Goal: Complete application form: Complete application form

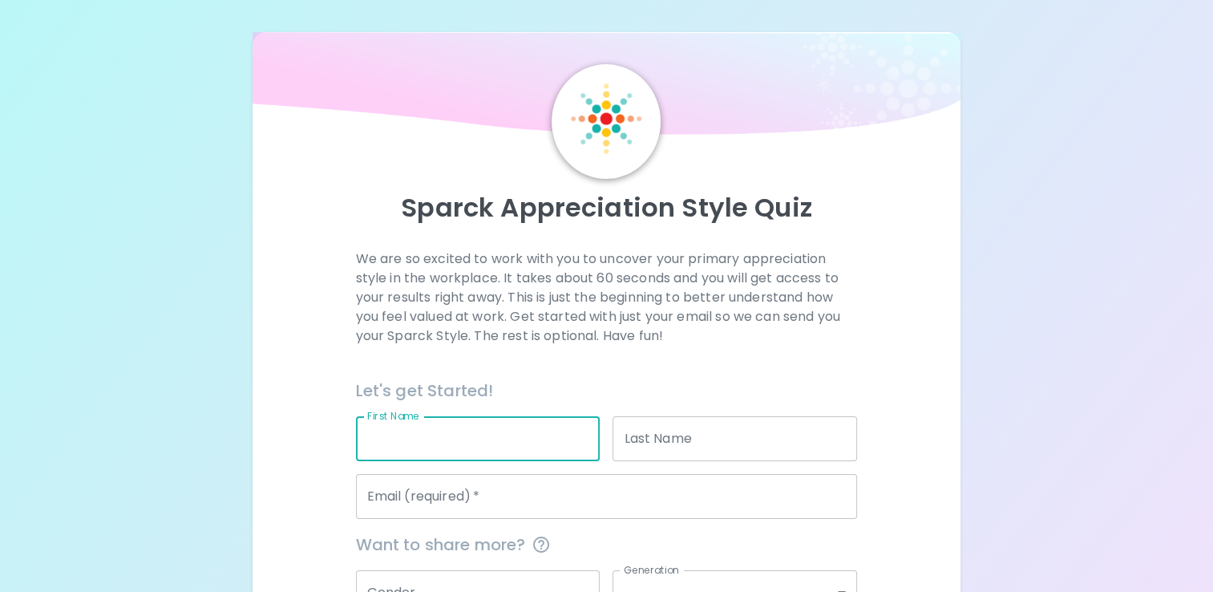
click at [429, 434] on input "First Name" at bounding box center [478, 438] width 244 height 45
type input "Meriem"
type input "HOCINI"
type input "[EMAIL_ADDRESS][DOMAIN_NAME]"
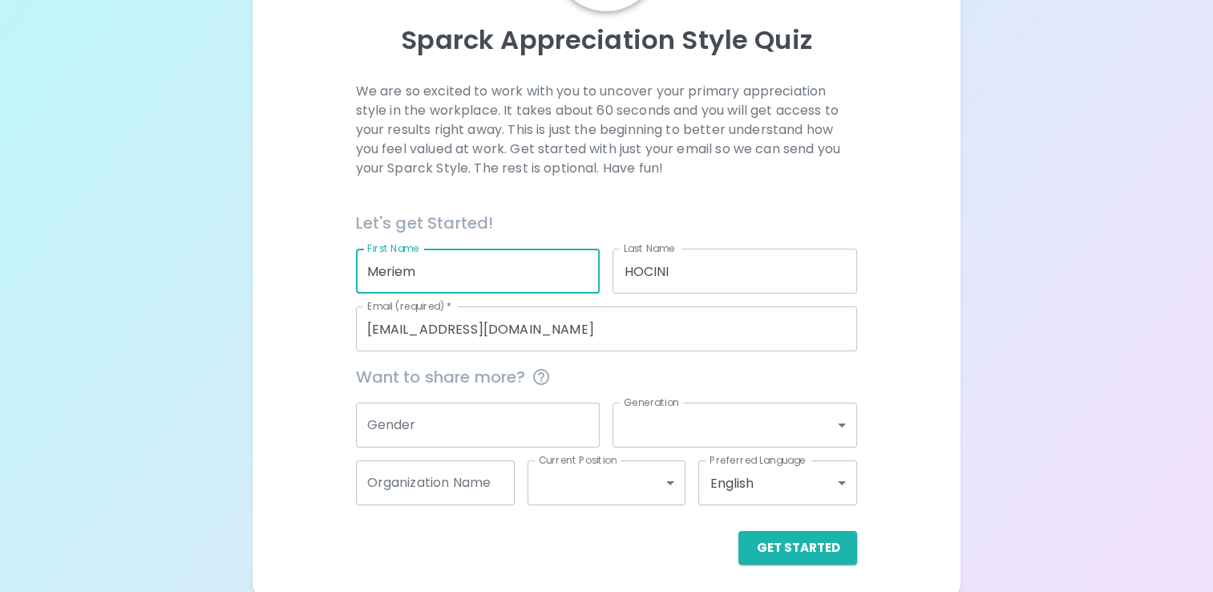
scroll to position [172, 0]
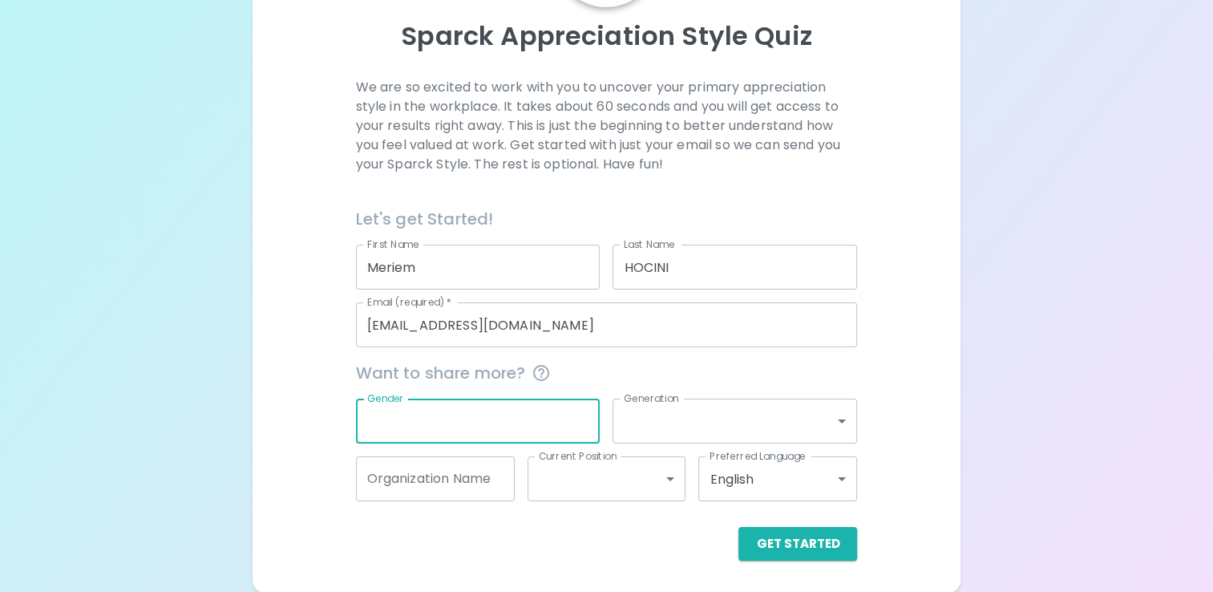
click at [523, 416] on input "Gender" at bounding box center [478, 420] width 244 height 45
type input "[DEMOGRAPHIC_DATA]"
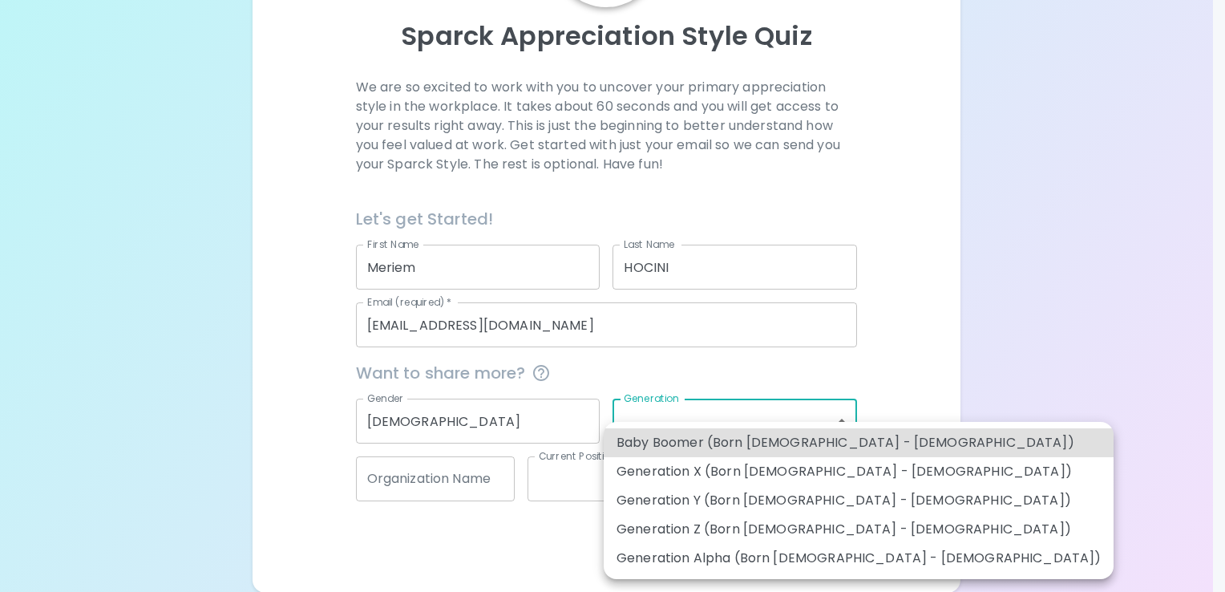
click at [843, 419] on body "Sparck Appreciation Style Quiz We are so excited to work with you to uncover yo…" at bounding box center [612, 210] width 1225 height 764
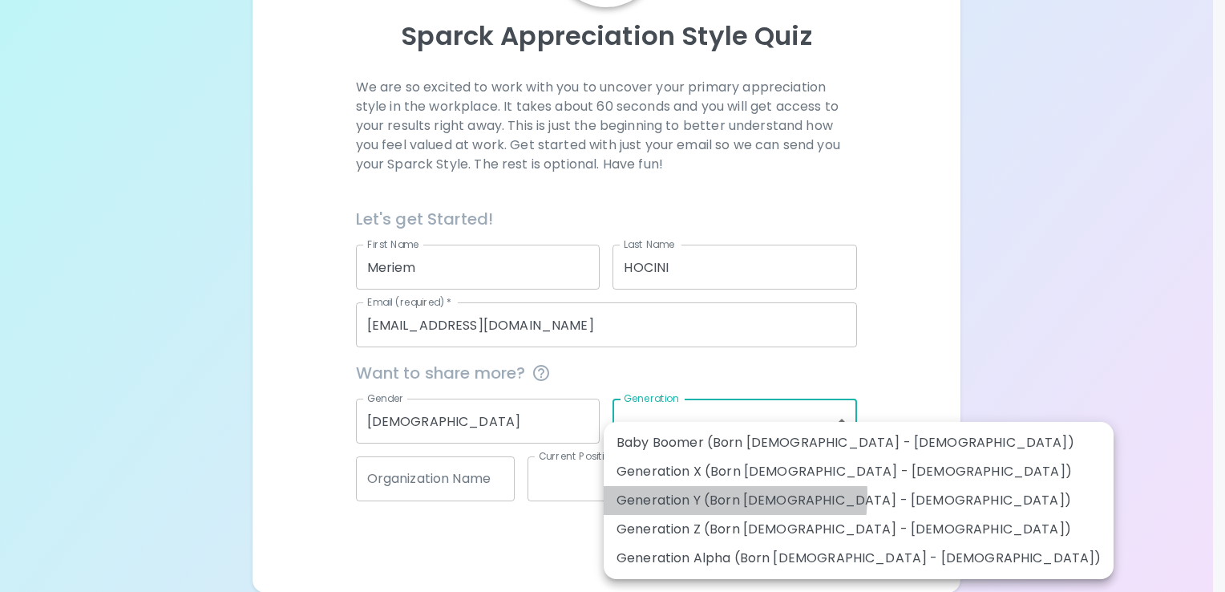
click at [684, 495] on li "Generation Y (Born [DEMOGRAPHIC_DATA] - [DEMOGRAPHIC_DATA])" at bounding box center [859, 500] width 510 height 29
type input "generation_y"
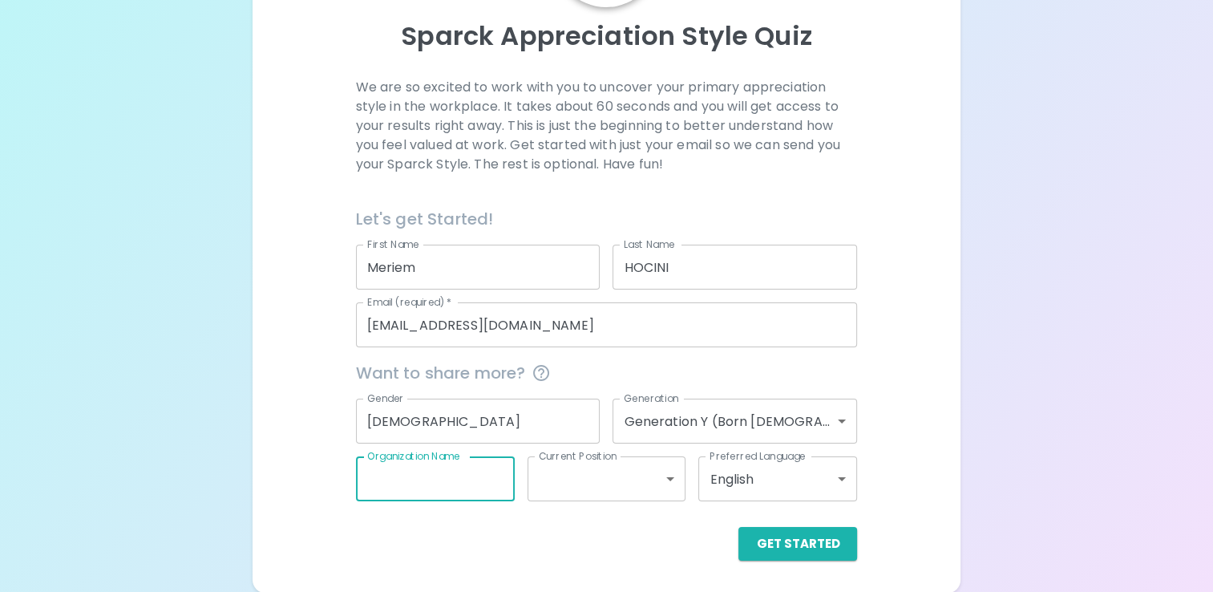
click at [477, 477] on input "Organization Name" at bounding box center [435, 478] width 159 height 45
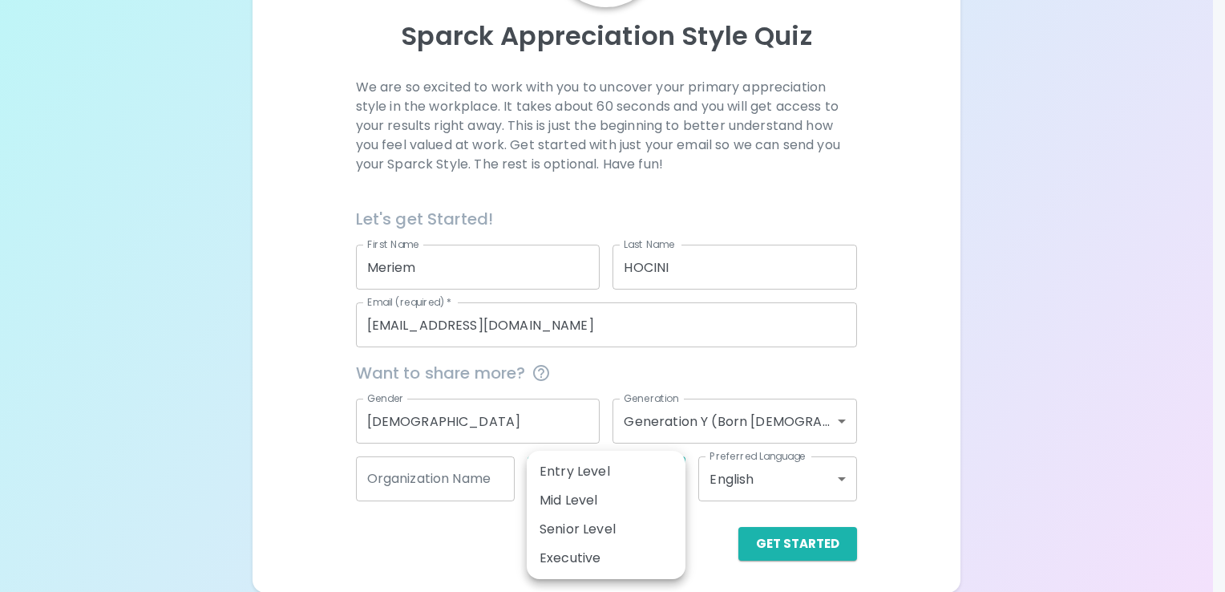
click at [674, 479] on body "Sparck Appreciation Style Quiz We are so excited to work with you to uncover yo…" at bounding box center [612, 210] width 1225 height 764
click at [826, 471] on div at bounding box center [612, 296] width 1225 height 592
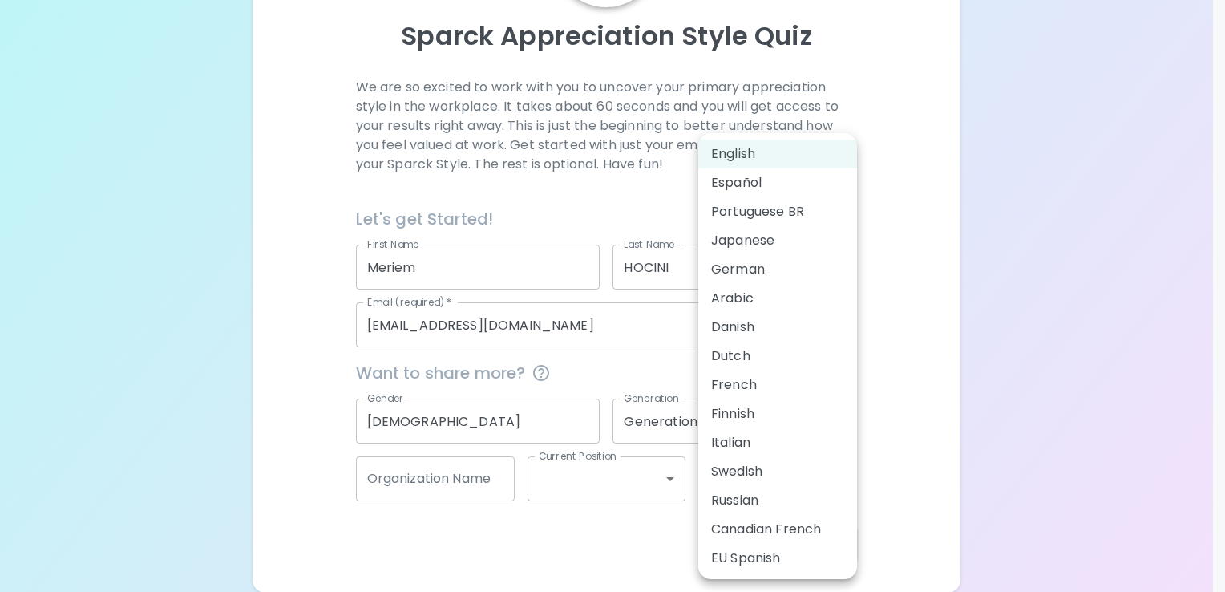
click at [840, 475] on body "Sparck Appreciation Style Quiz We are so excited to work with you to uncover yo…" at bounding box center [612, 210] width 1225 height 764
click at [914, 442] on div at bounding box center [612, 296] width 1225 height 592
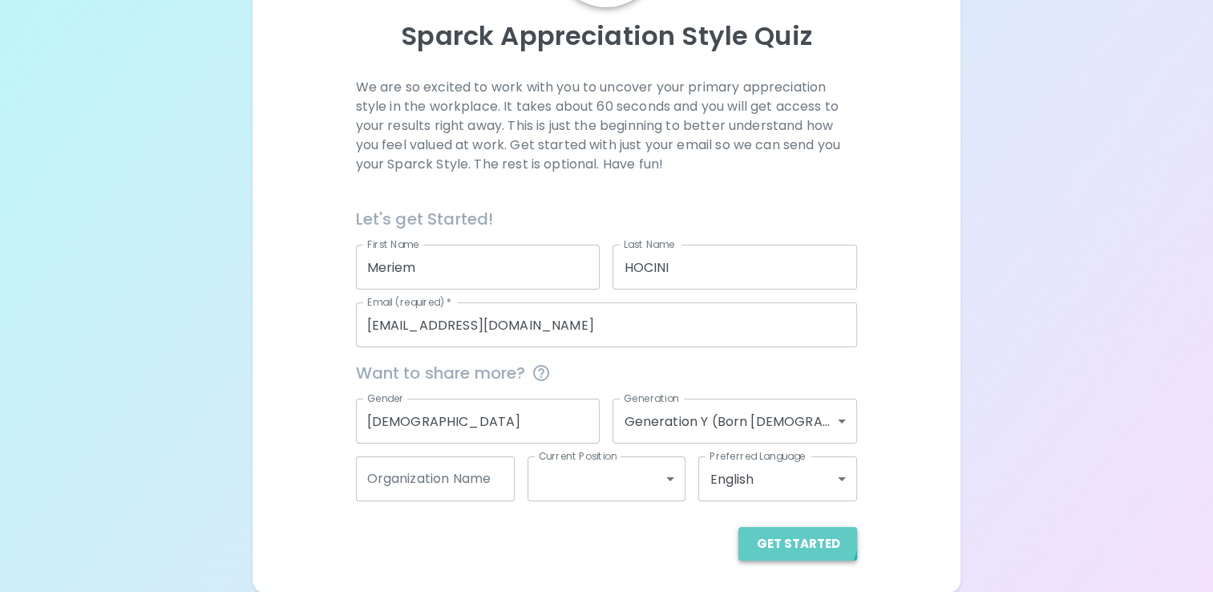
click at [798, 534] on button "Get Started" at bounding box center [797, 544] width 119 height 34
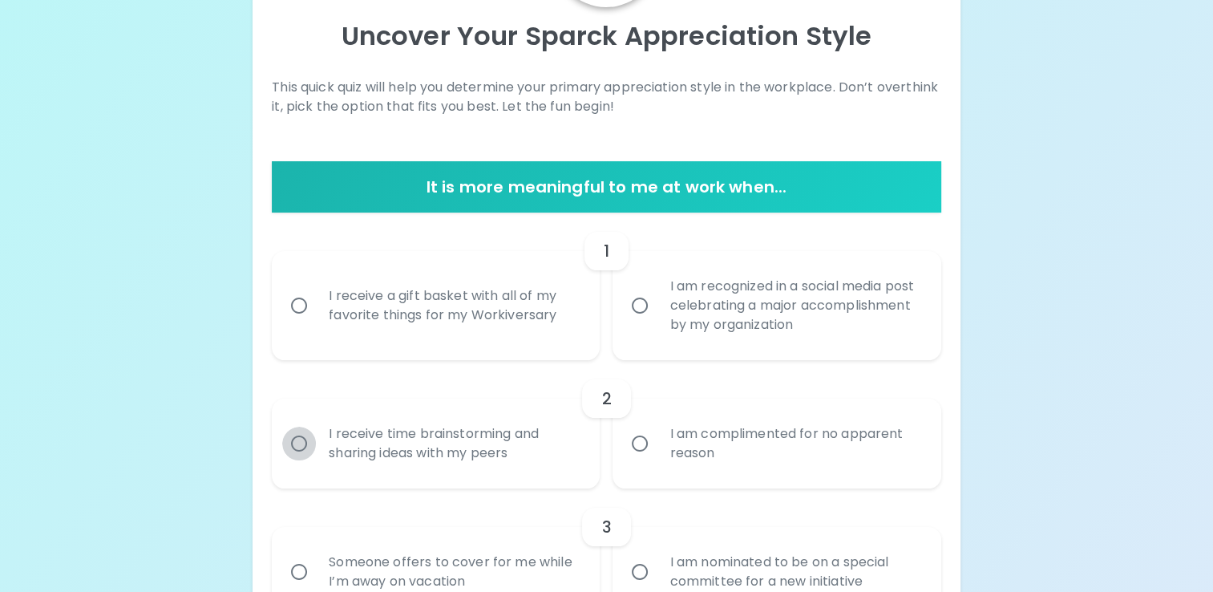
click at [293, 449] on input "I receive time brainstorming and sharing ideas with my peers" at bounding box center [299, 443] width 34 height 34
radio input "true"
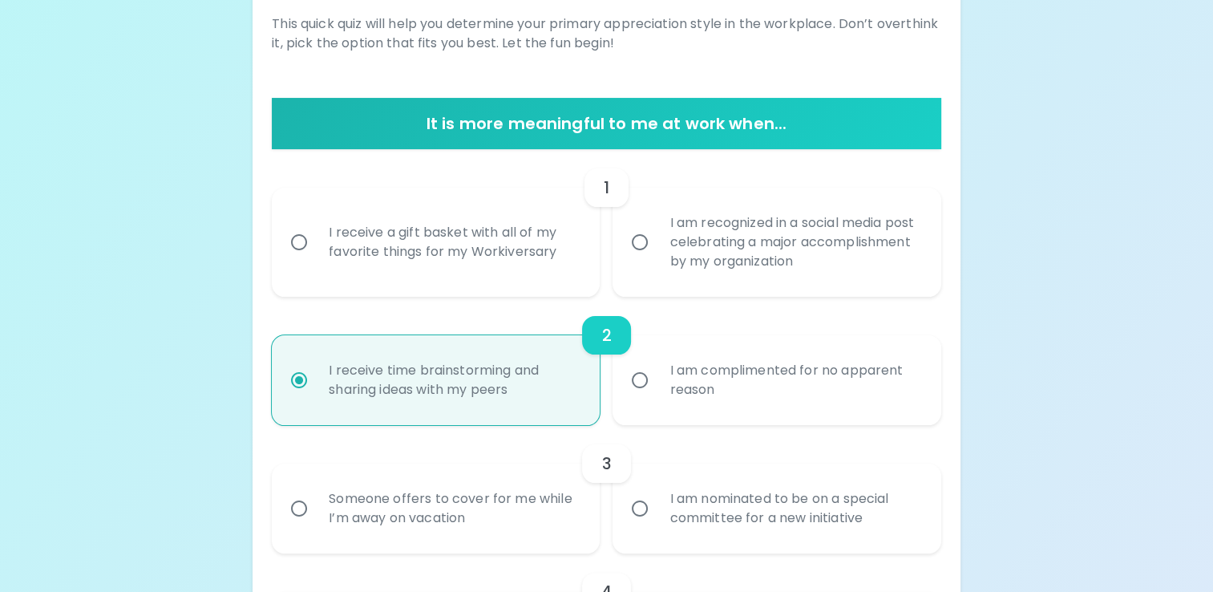
scroll to position [300, 0]
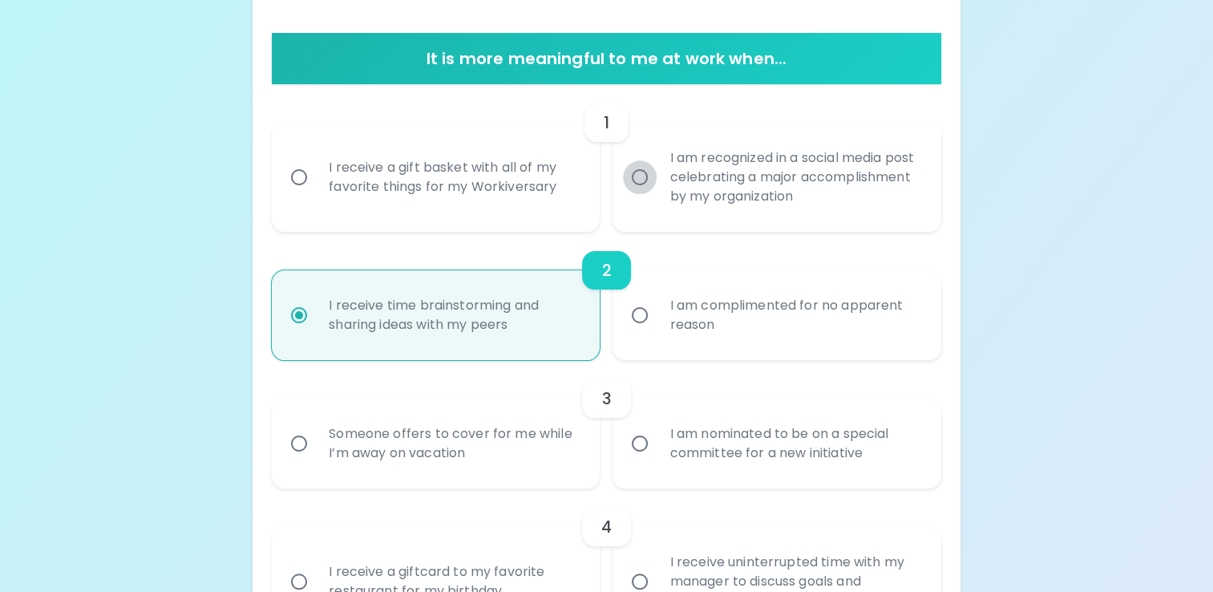
click at [638, 172] on input "I am recognized in a social media post celebrating a major accomplishment by my…" at bounding box center [640, 177] width 34 height 34
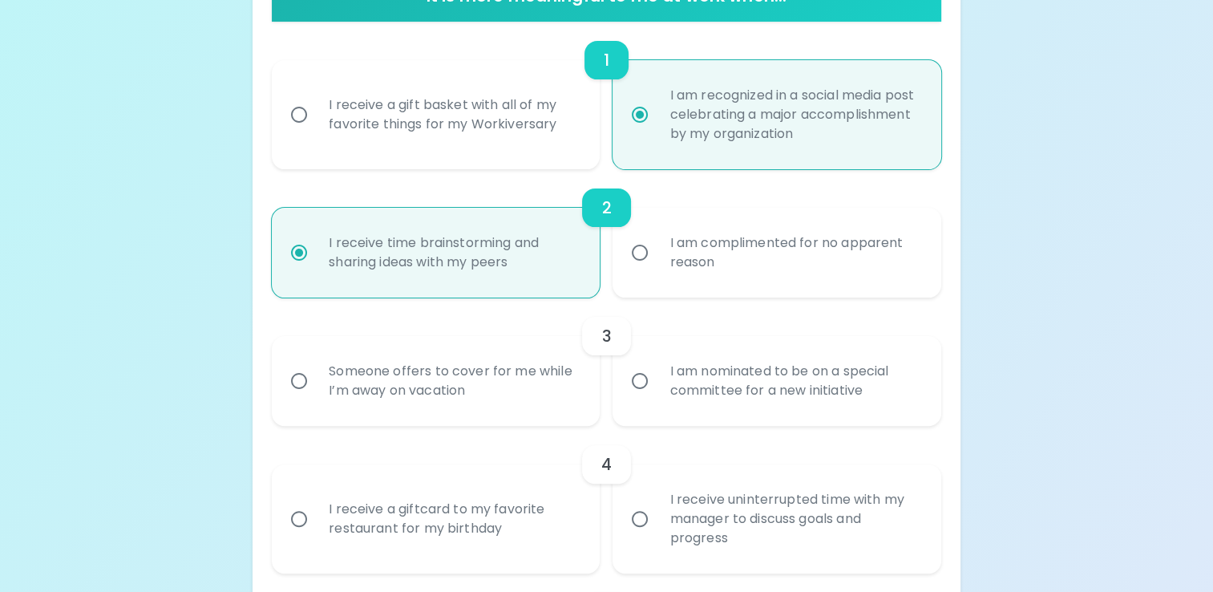
scroll to position [428, 0]
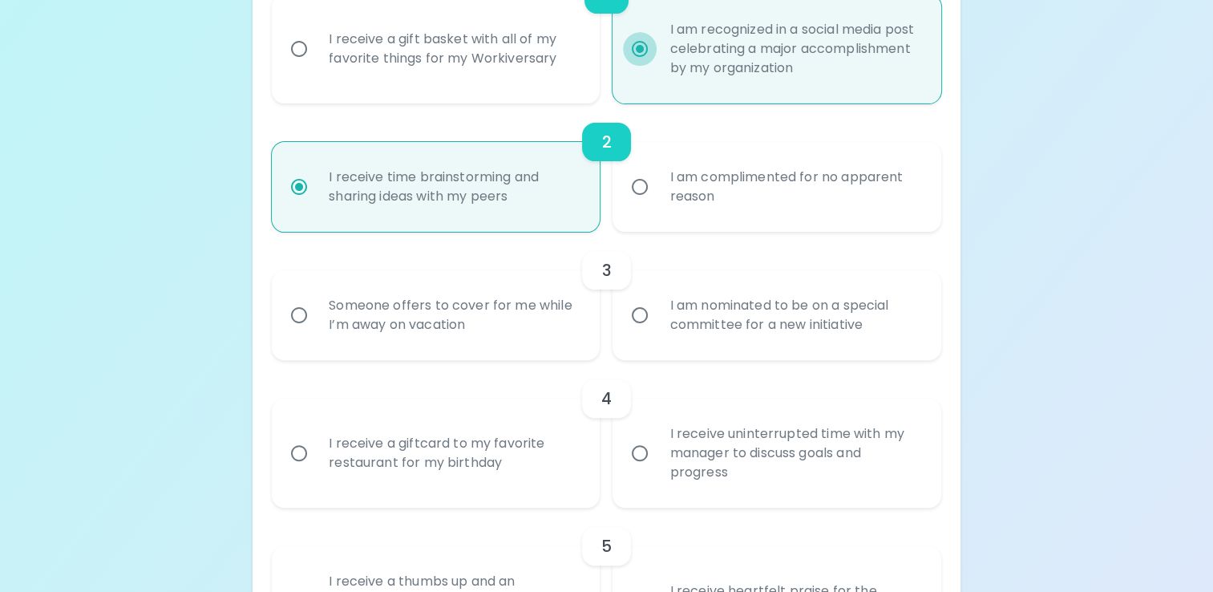
click at [641, 46] on input "I am recognized in a social media post celebrating a major accomplishment by my…" at bounding box center [640, 49] width 34 height 34
radio input "true"
click at [300, 51] on input "I receive a gift basket with all of my favorite things for my Workiversary" at bounding box center [299, 49] width 34 height 34
radio input "false"
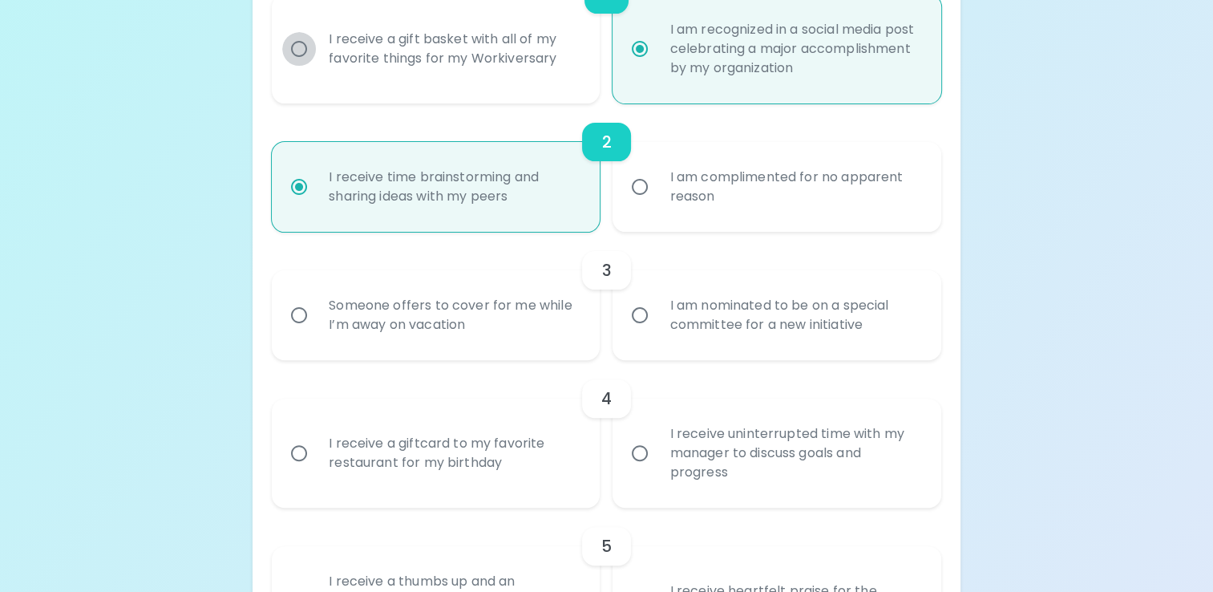
radio input "true"
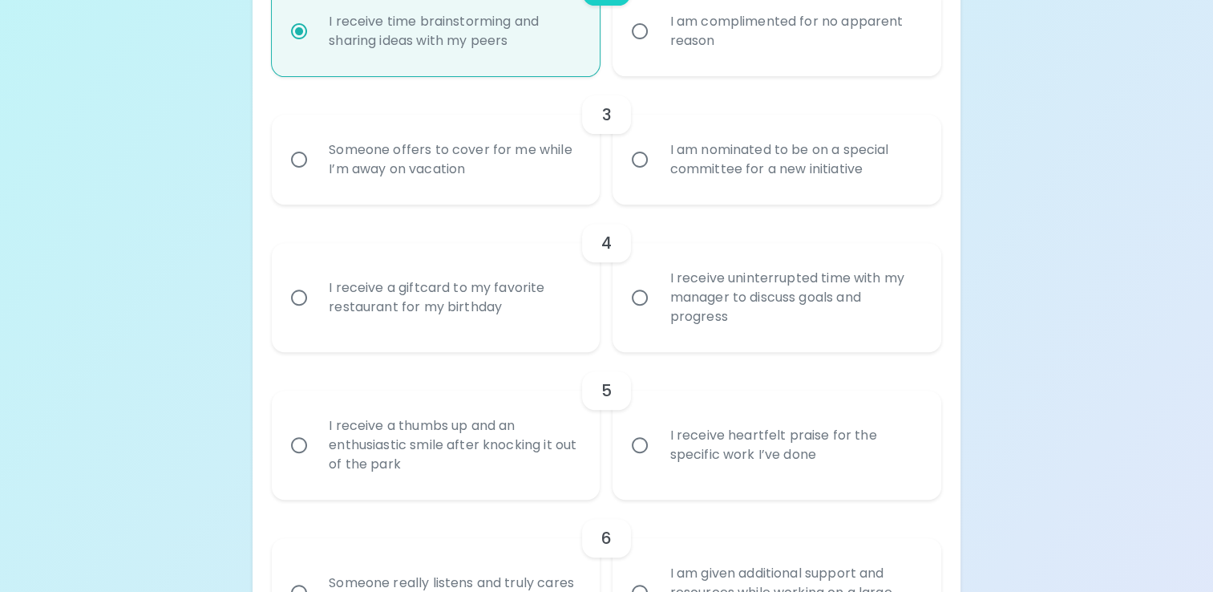
scroll to position [580, 0]
radio input "true"
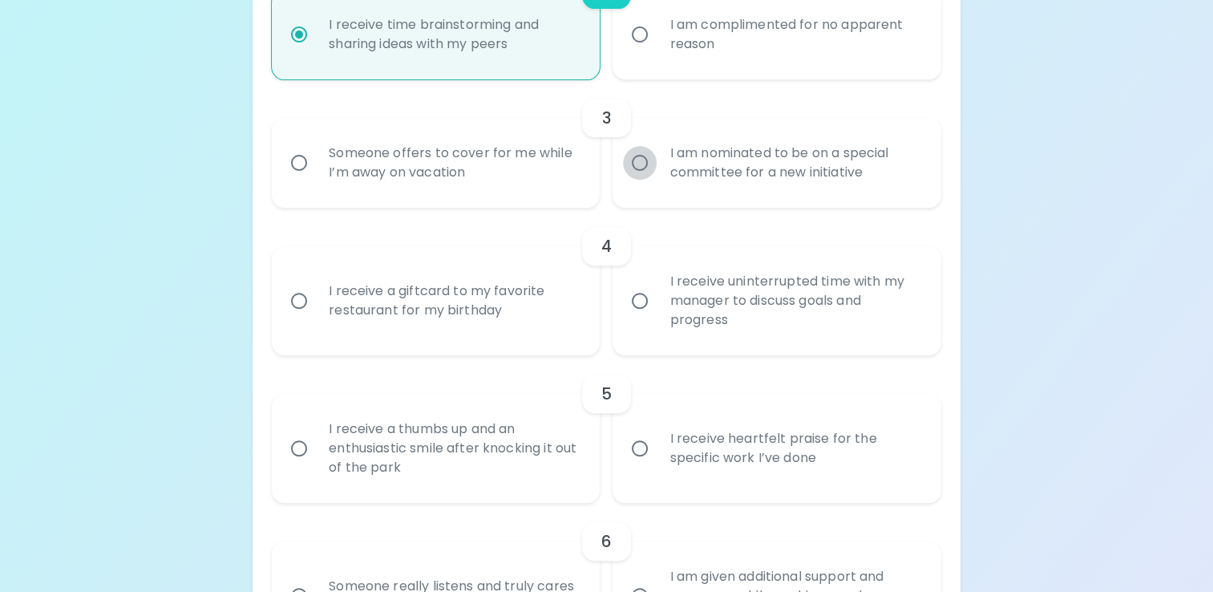
click at [635, 160] on input "I am nominated to be on a special committee for a new initiative" at bounding box center [640, 163] width 34 height 34
radio input "true"
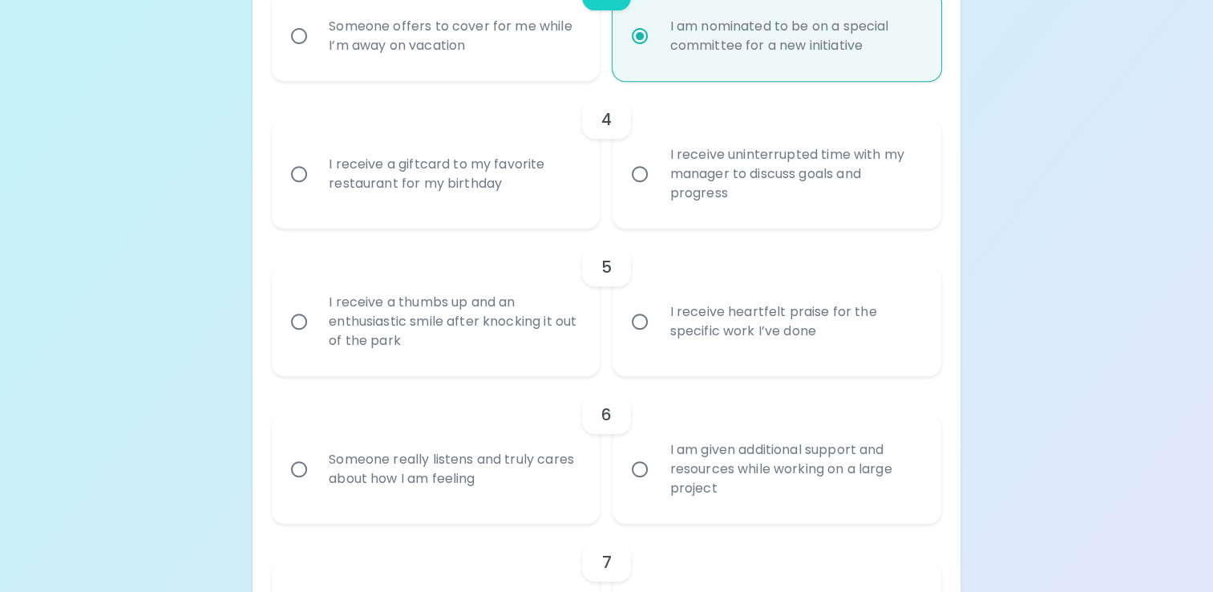
scroll to position [709, 0]
radio input "true"
click at [635, 160] on input "I receive uninterrupted time with my manager to discuss goals and progress" at bounding box center [640, 173] width 34 height 34
radio input "false"
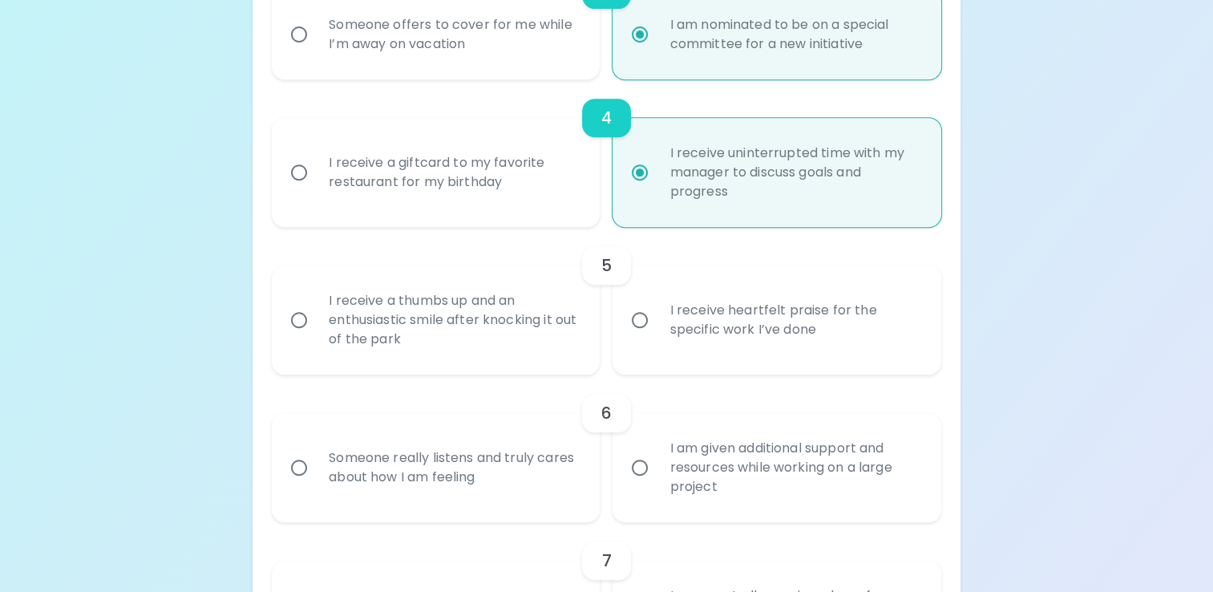
scroll to position [837, 0]
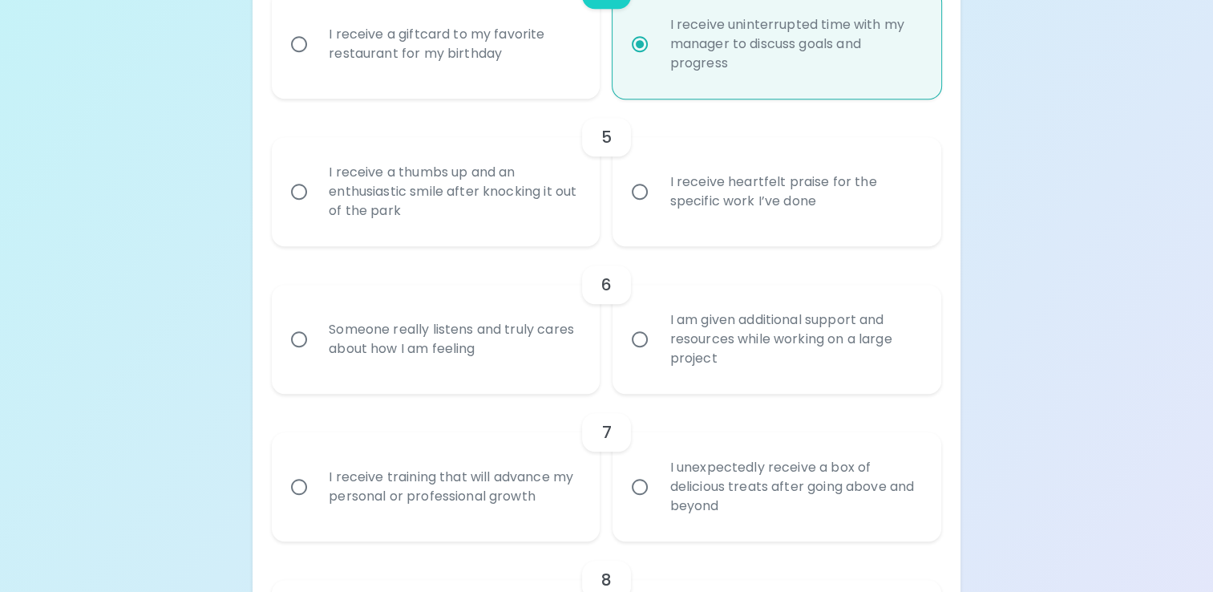
radio input "true"
click at [636, 193] on input "I receive heartfelt praise for the specific work I’ve done" at bounding box center [640, 192] width 34 height 34
radio input "false"
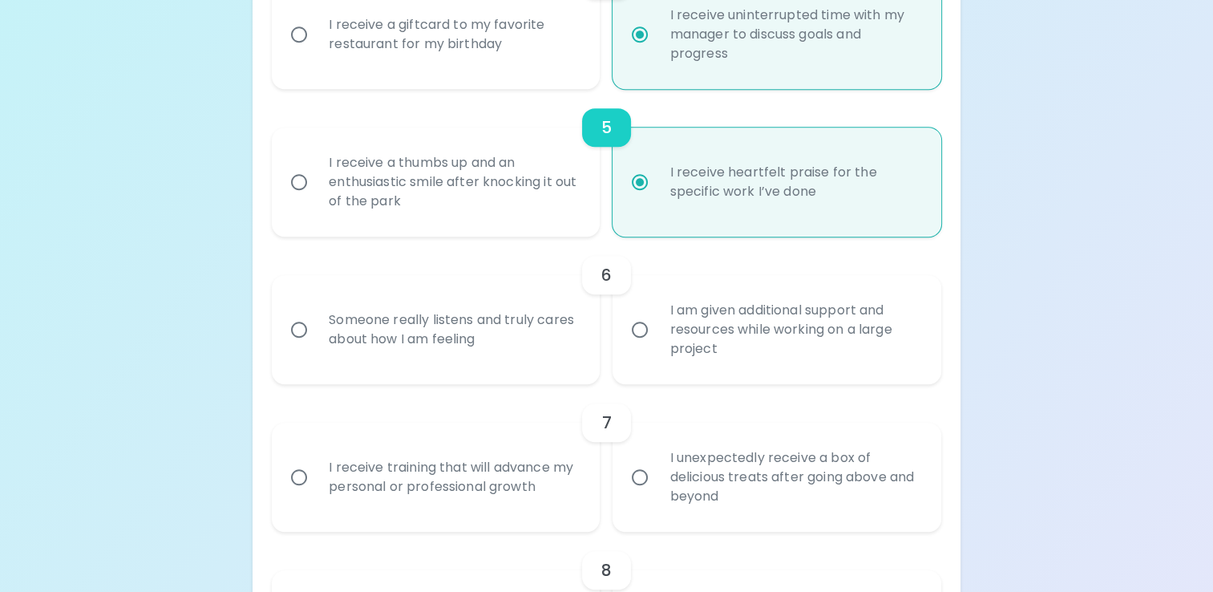
scroll to position [825, 0]
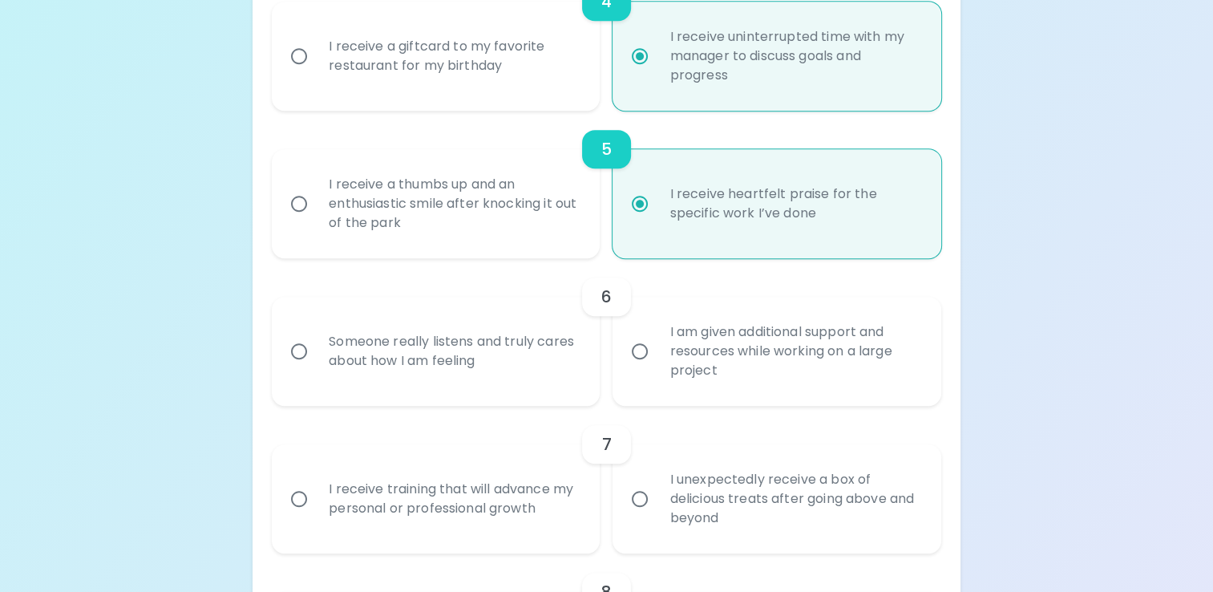
radio input "true"
click at [306, 348] on input "Someone really listens and truly cares about how I am feeling" at bounding box center [299, 351] width 34 height 34
radio input "false"
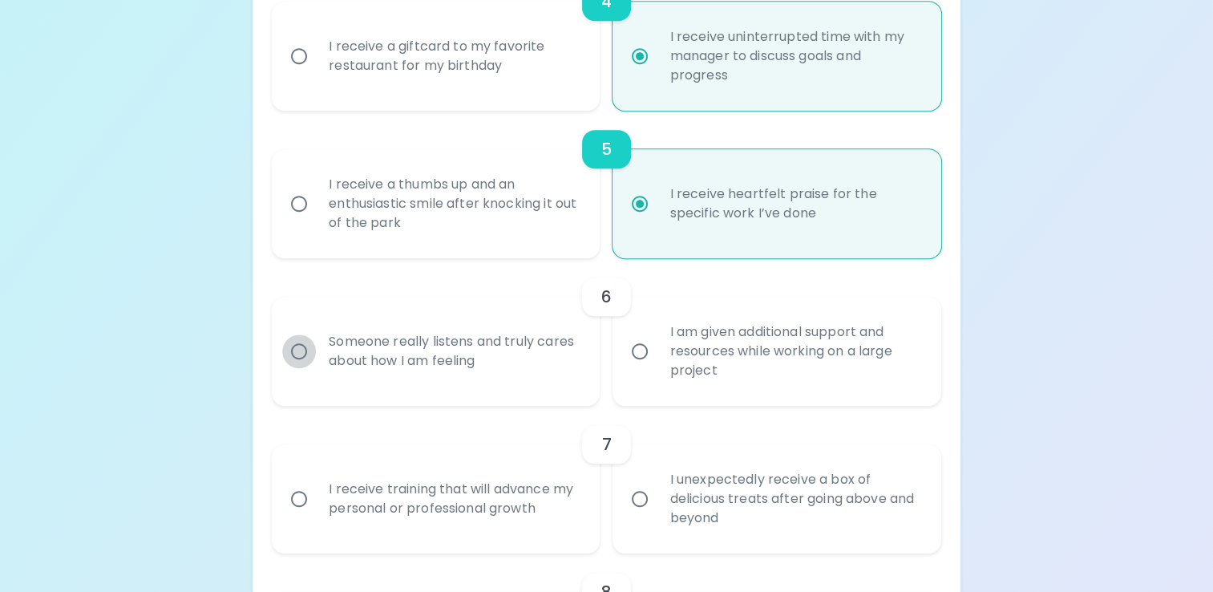
radio input "false"
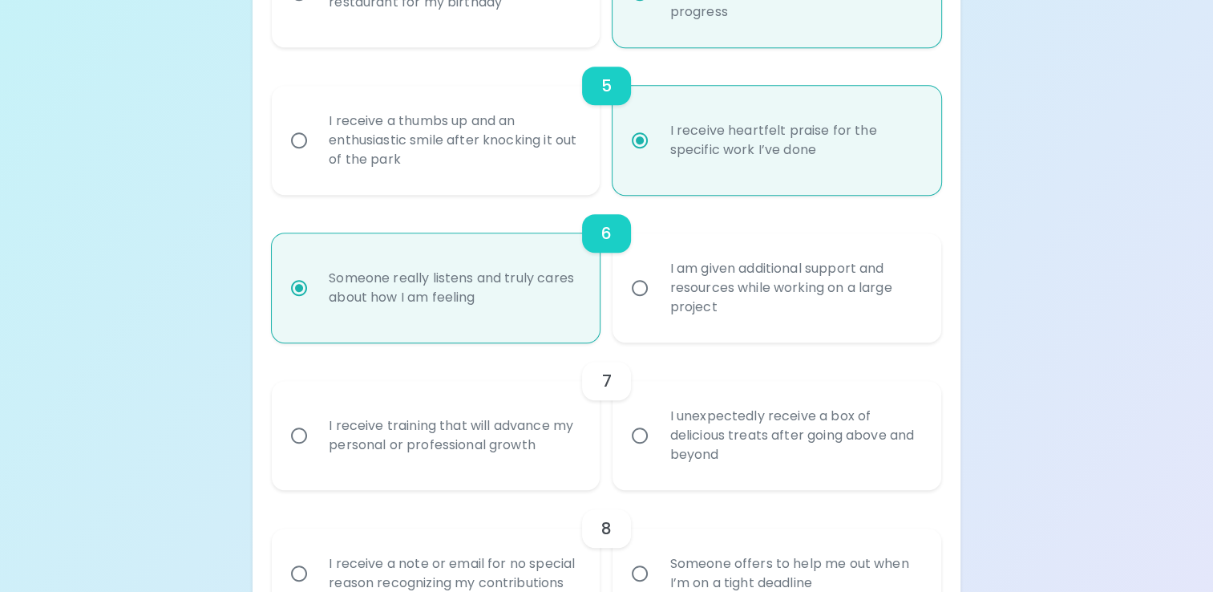
scroll to position [953, 0]
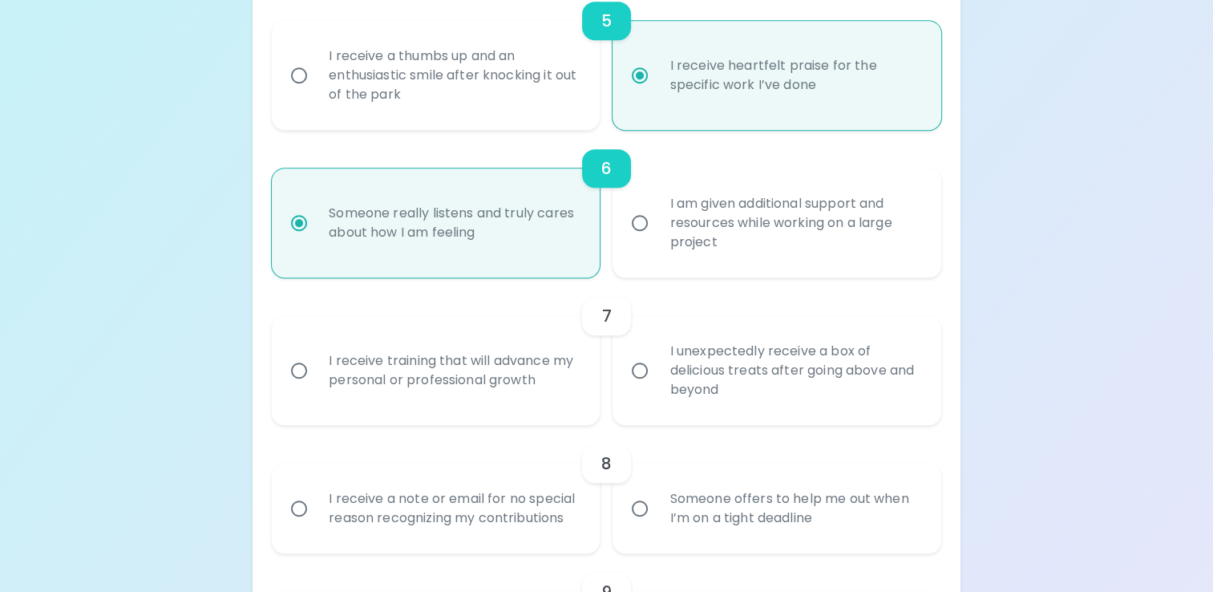
radio input "true"
click at [311, 361] on input "I receive training that will advance my personal or professional growth" at bounding box center [299, 371] width 34 height 34
radio input "false"
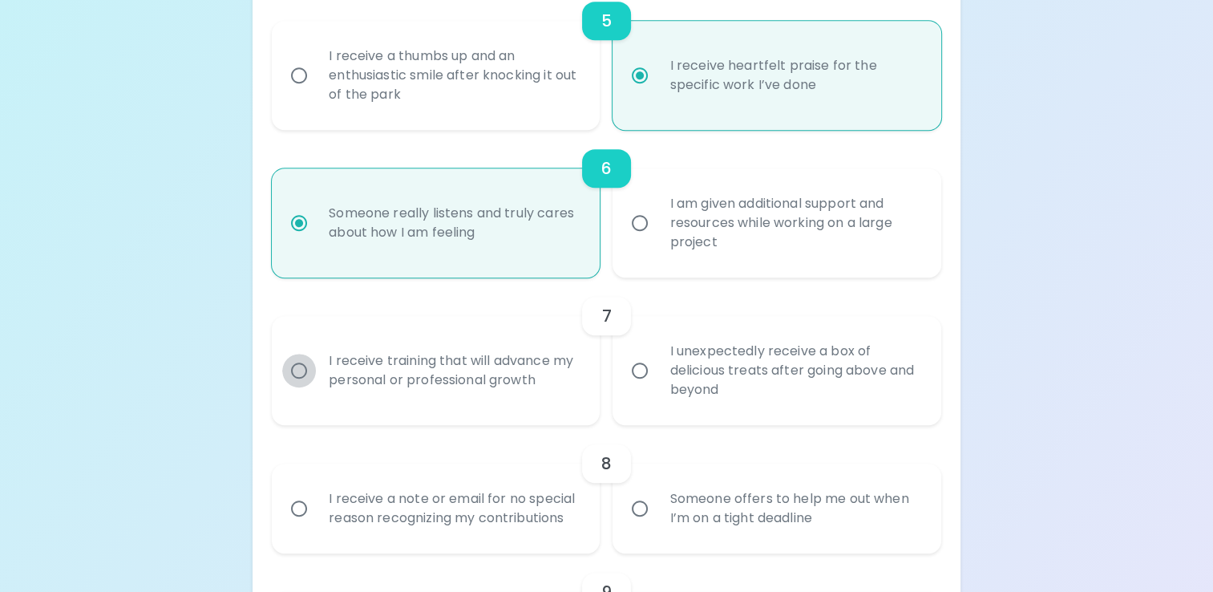
radio input "false"
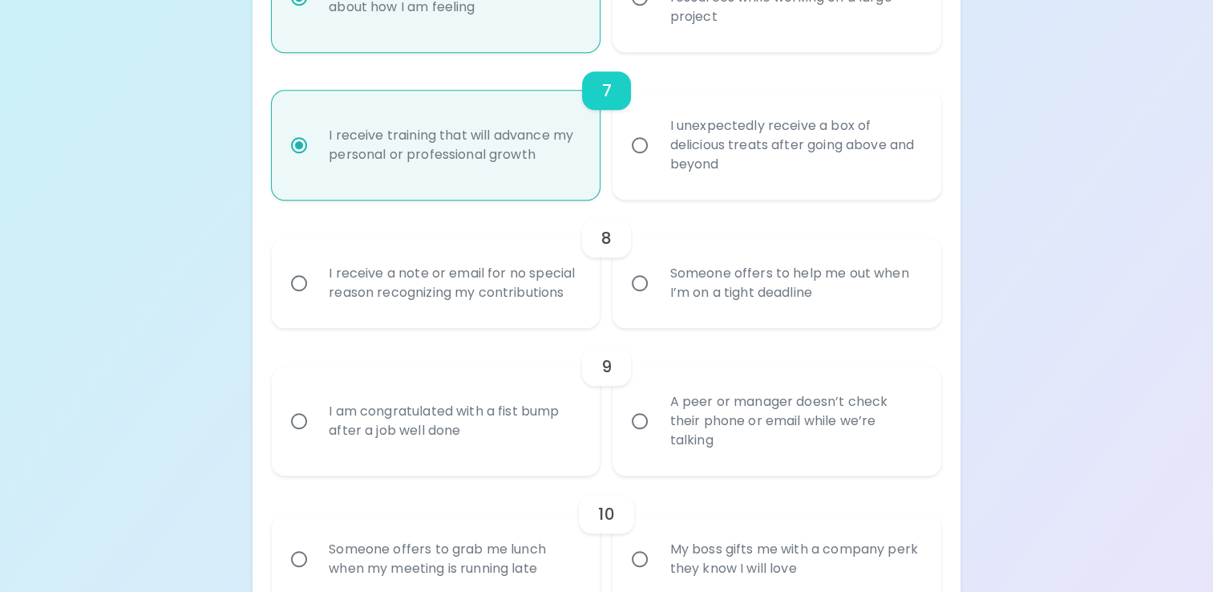
scroll to position [1199, 0]
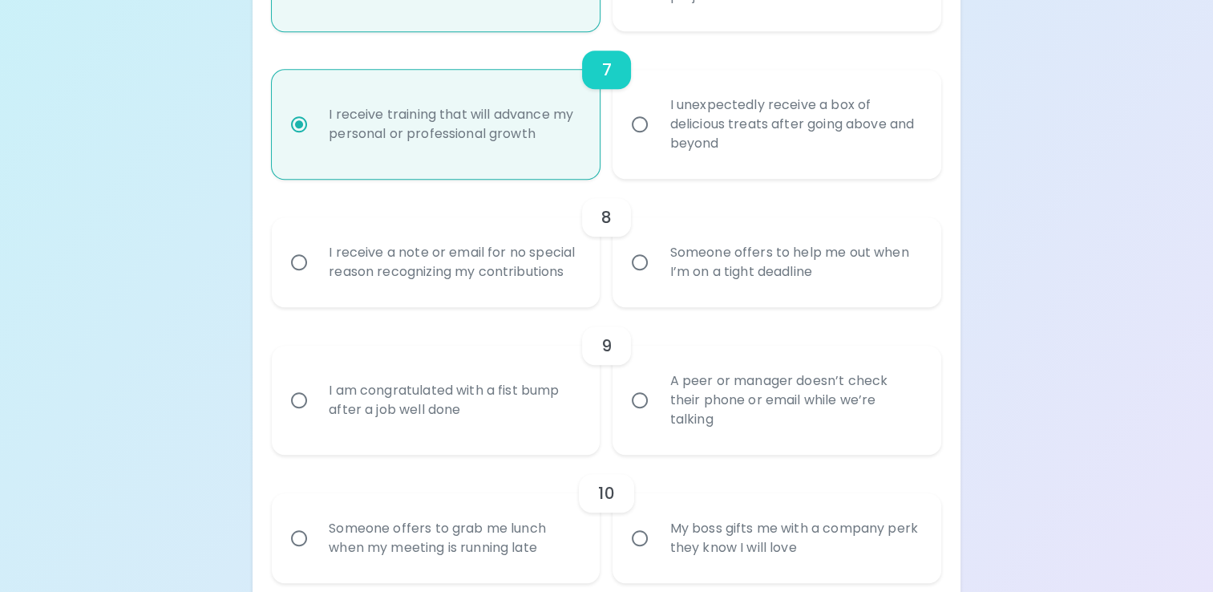
radio input "true"
click at [644, 107] on input "I unexpectedly receive a box of delicious treats after going above and beyond" at bounding box center [640, 124] width 34 height 34
radio input "false"
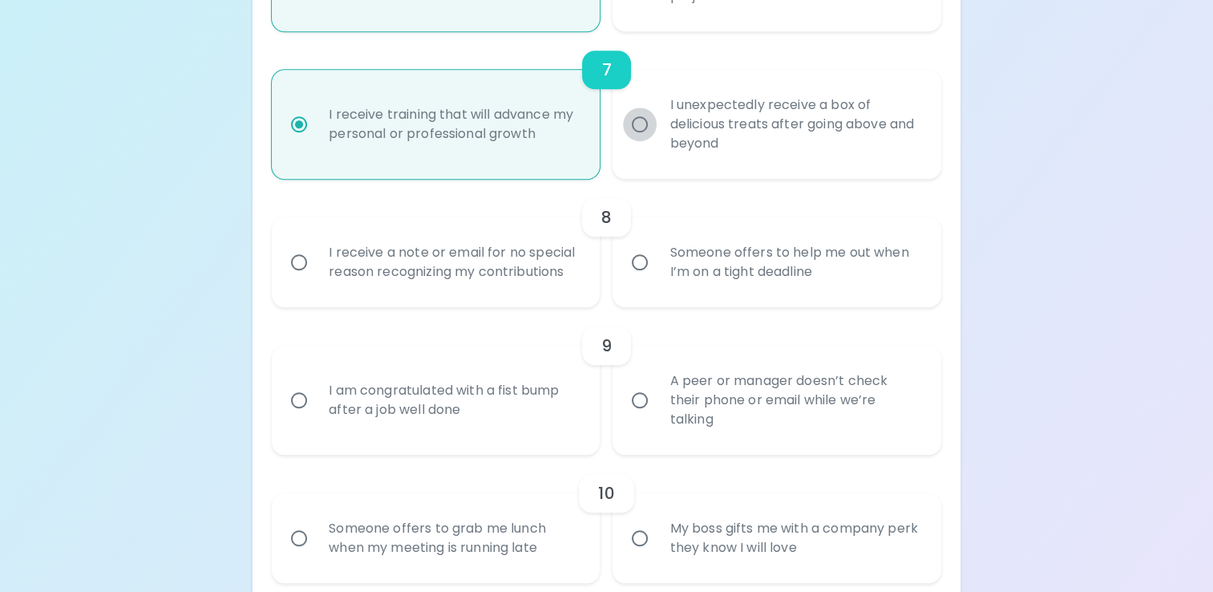
radio input "false"
radio input "true"
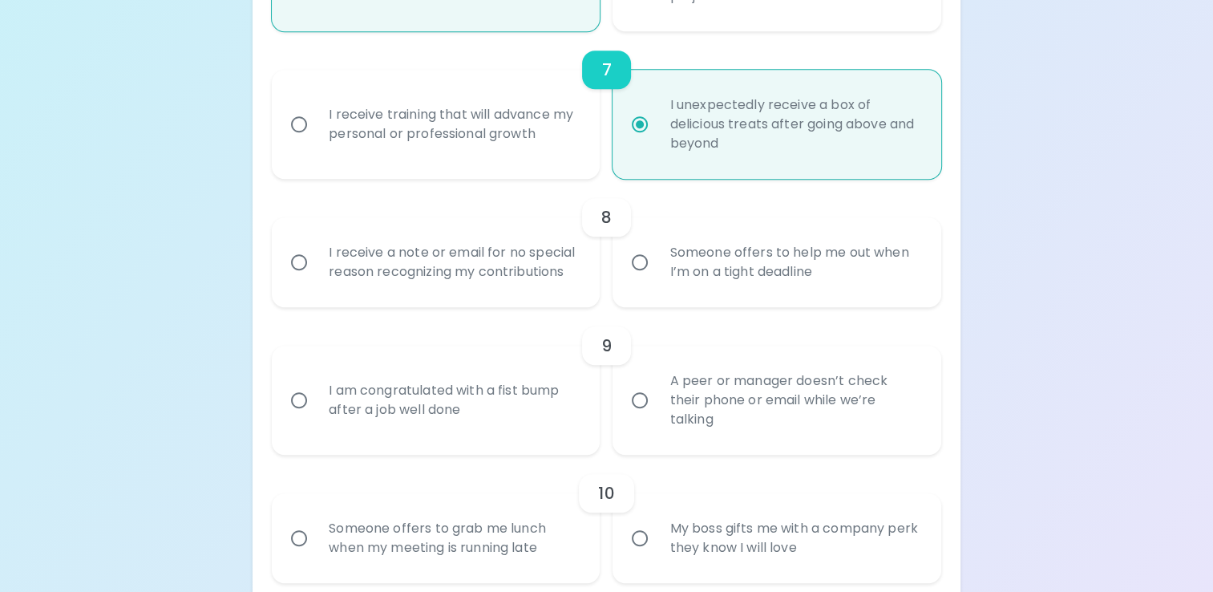
radio input "true"
click at [301, 115] on input "I receive training that will advance my personal or professional growth" at bounding box center [299, 124] width 34 height 34
radio input "false"
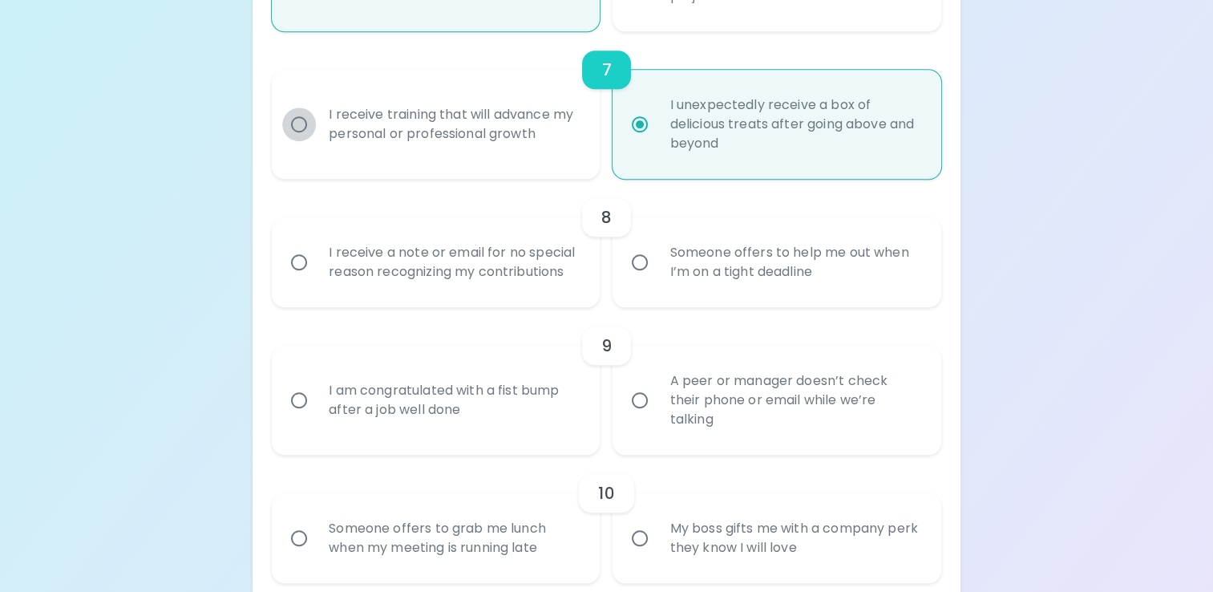
radio input "false"
radio input "true"
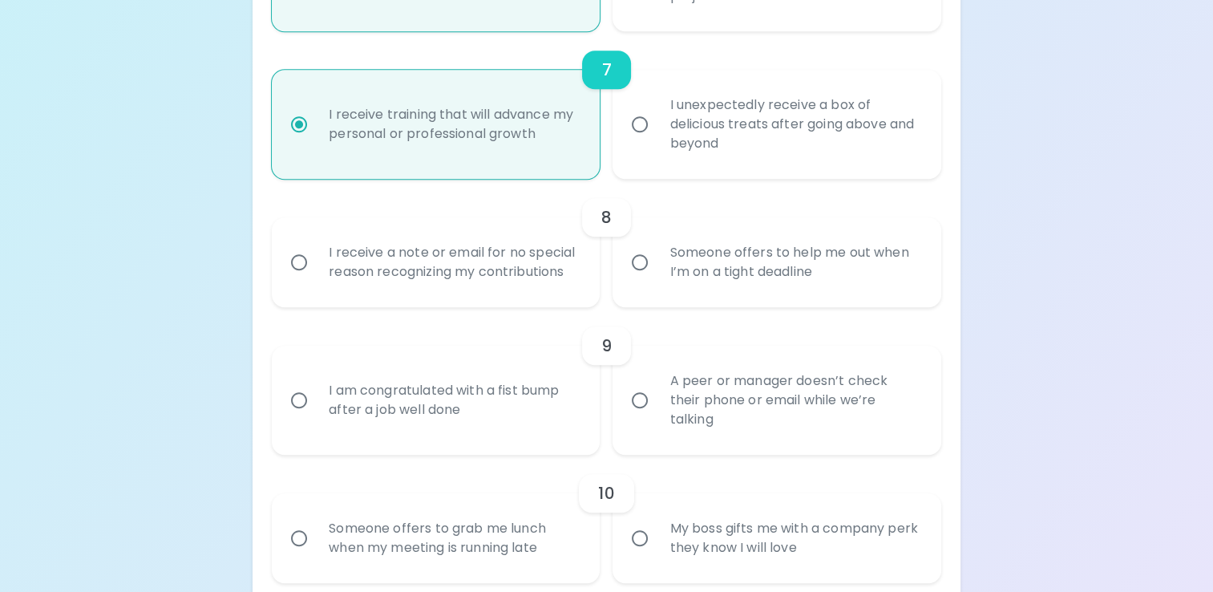
radio input "true"
click at [646, 261] on input "Someone offers to help me out when I’m on a tight deadline" at bounding box center [640, 262] width 34 height 34
radio input "false"
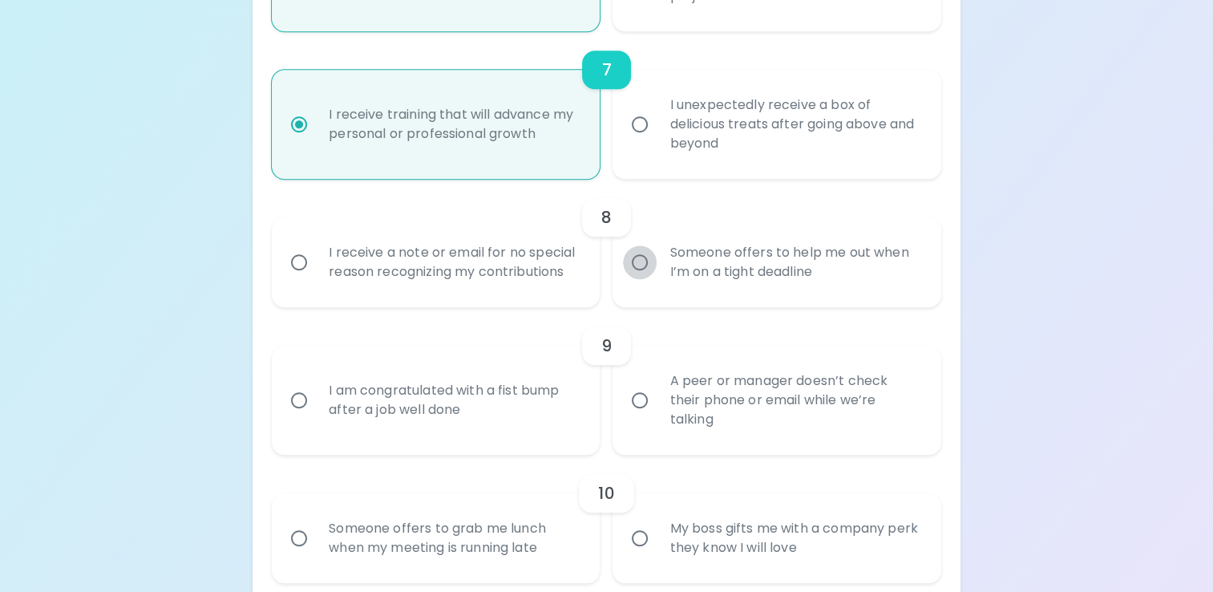
radio input "false"
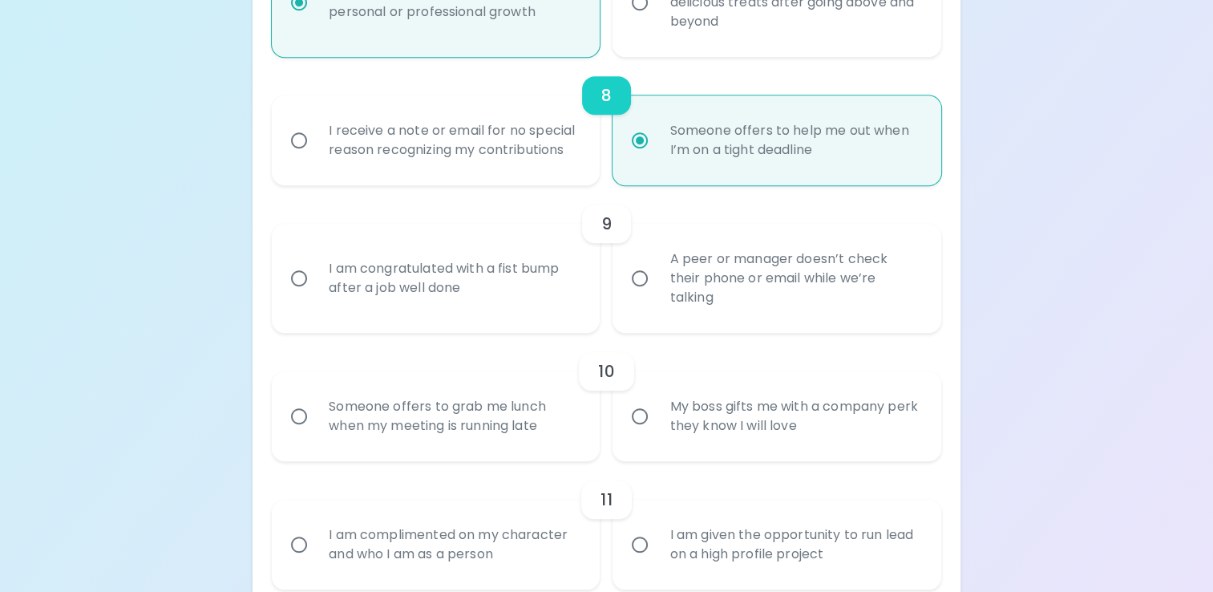
scroll to position [1327, 0]
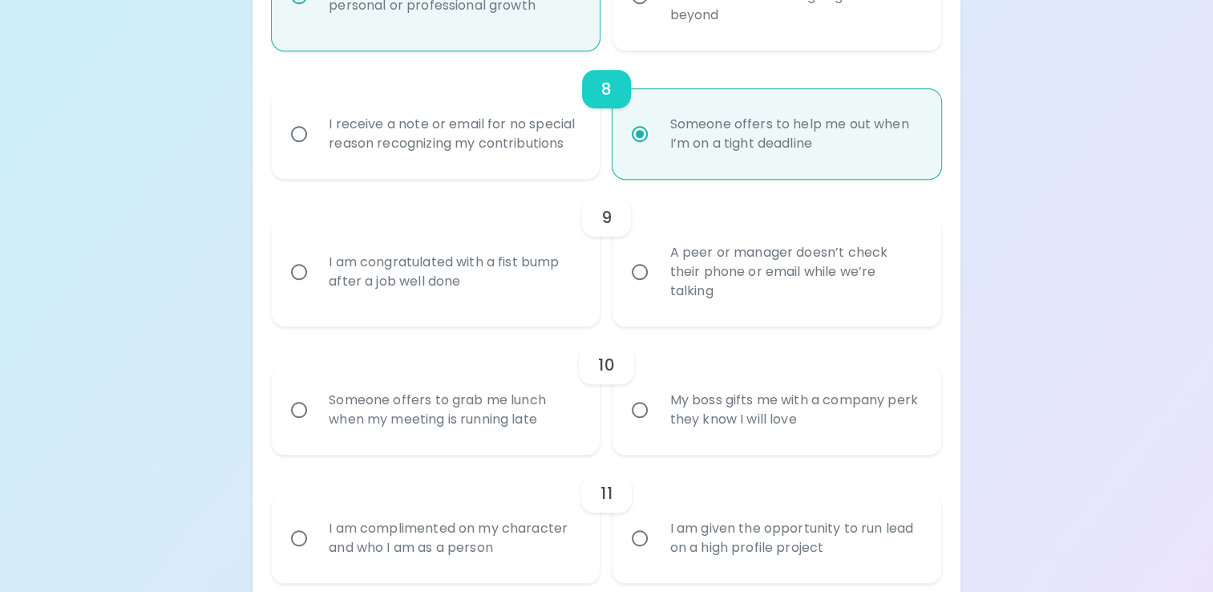
radio input "true"
click at [303, 259] on input "I am congratulated with a fist bump after a job well done" at bounding box center [299, 272] width 34 height 34
radio input "false"
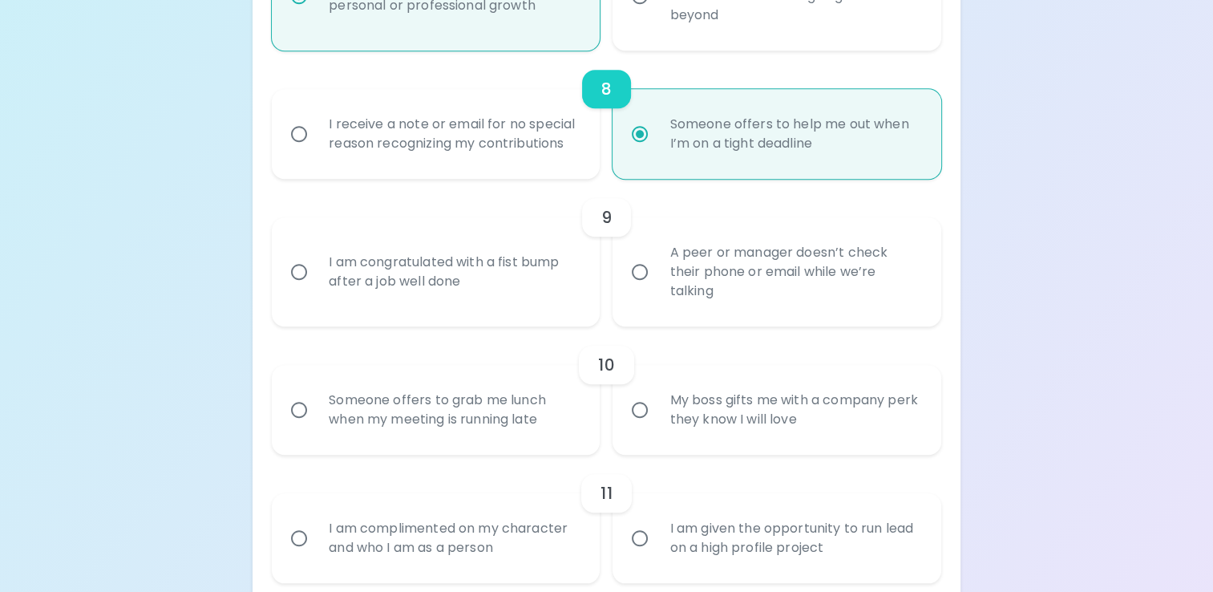
radio input "false"
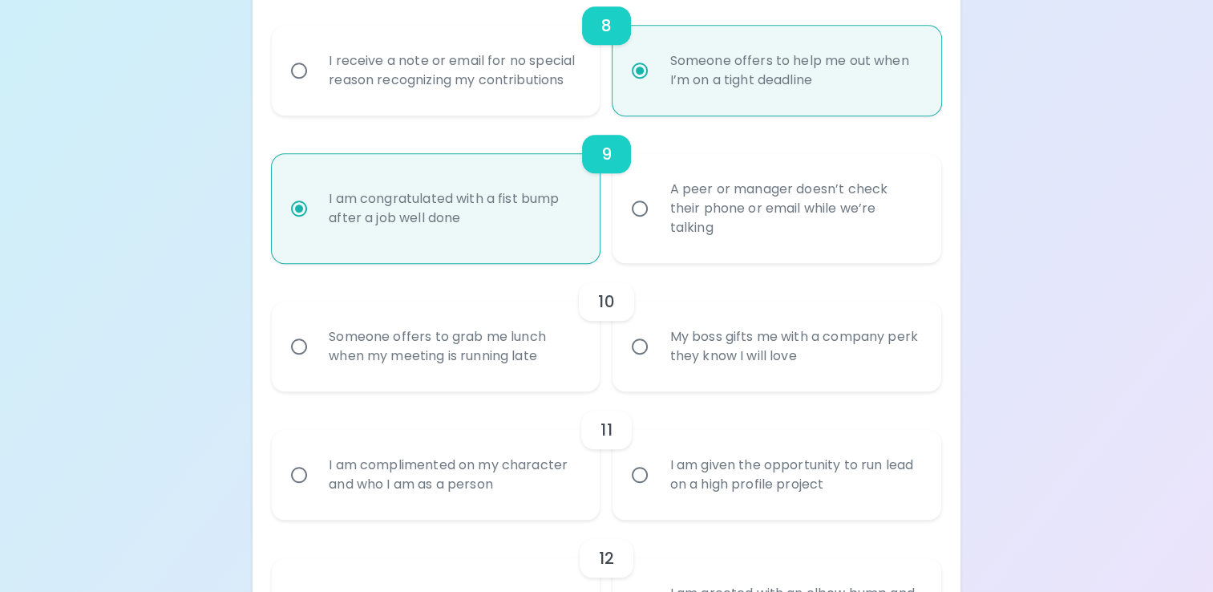
scroll to position [1456, 0]
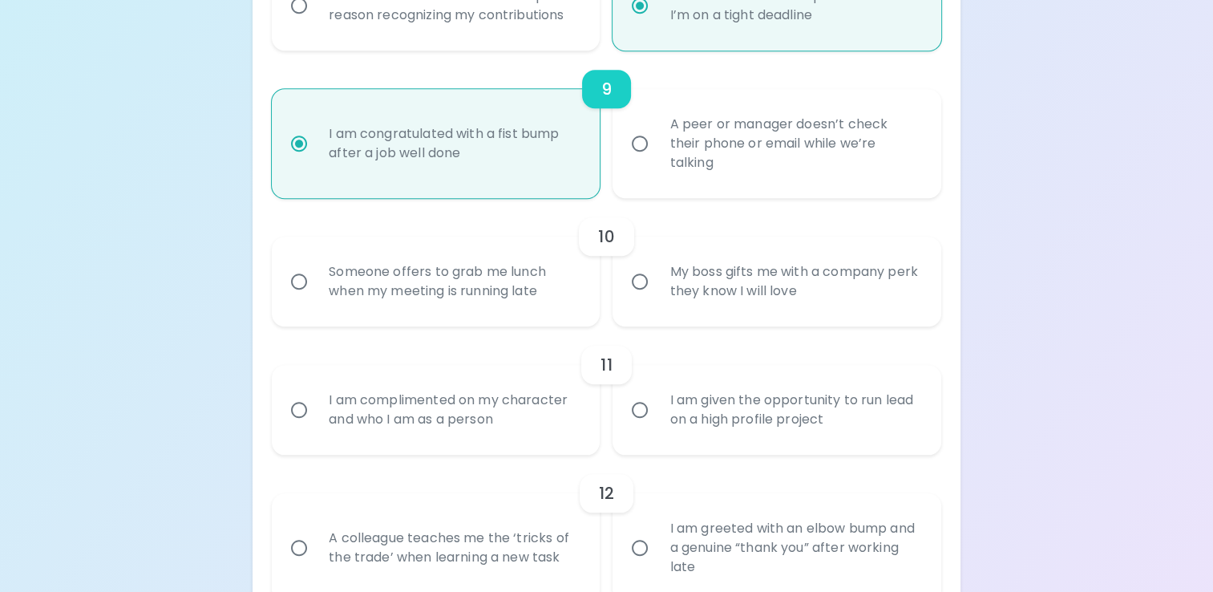
radio input "true"
click at [641, 284] on input "My boss gifts me with a company perk they know I will love" at bounding box center [640, 282] width 34 height 34
radio input "false"
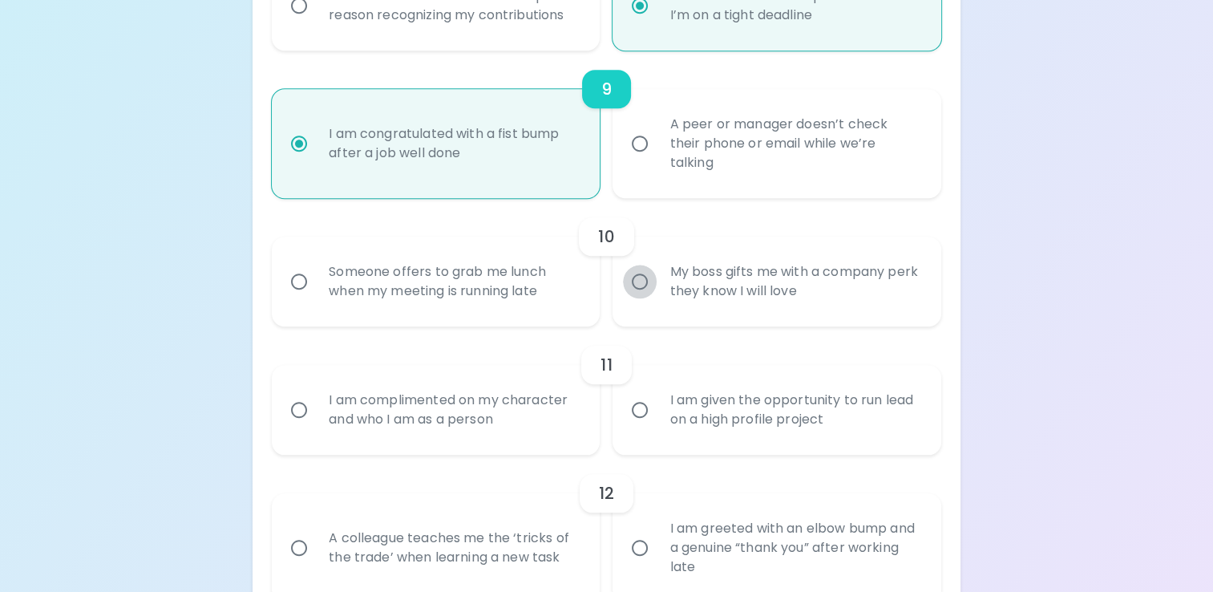
radio input "false"
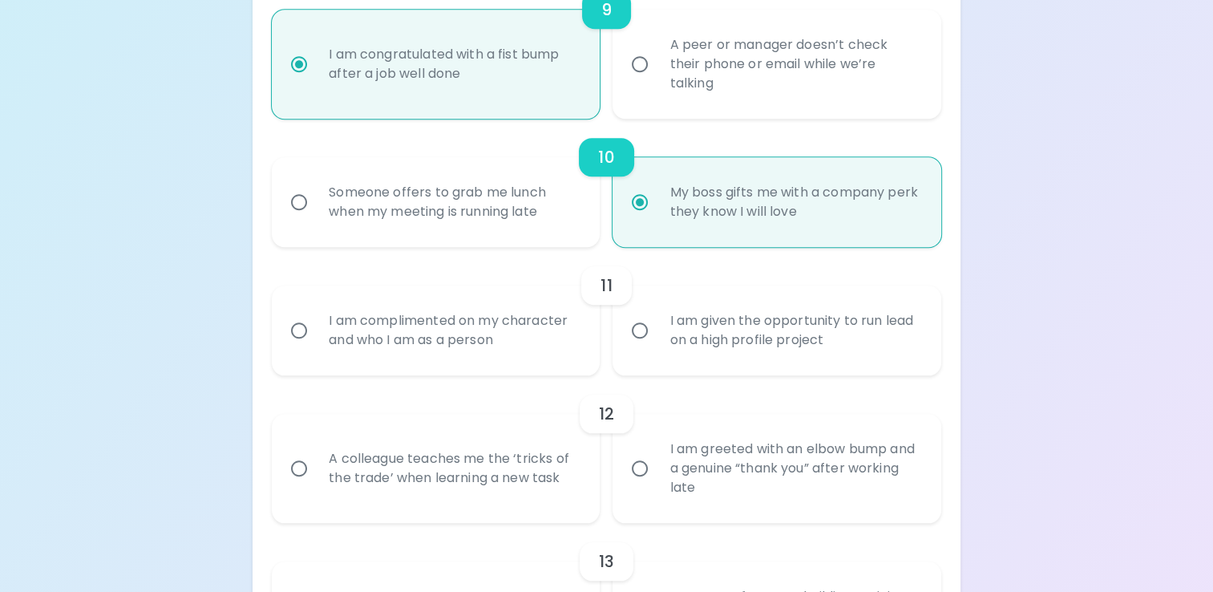
scroll to position [1584, 0]
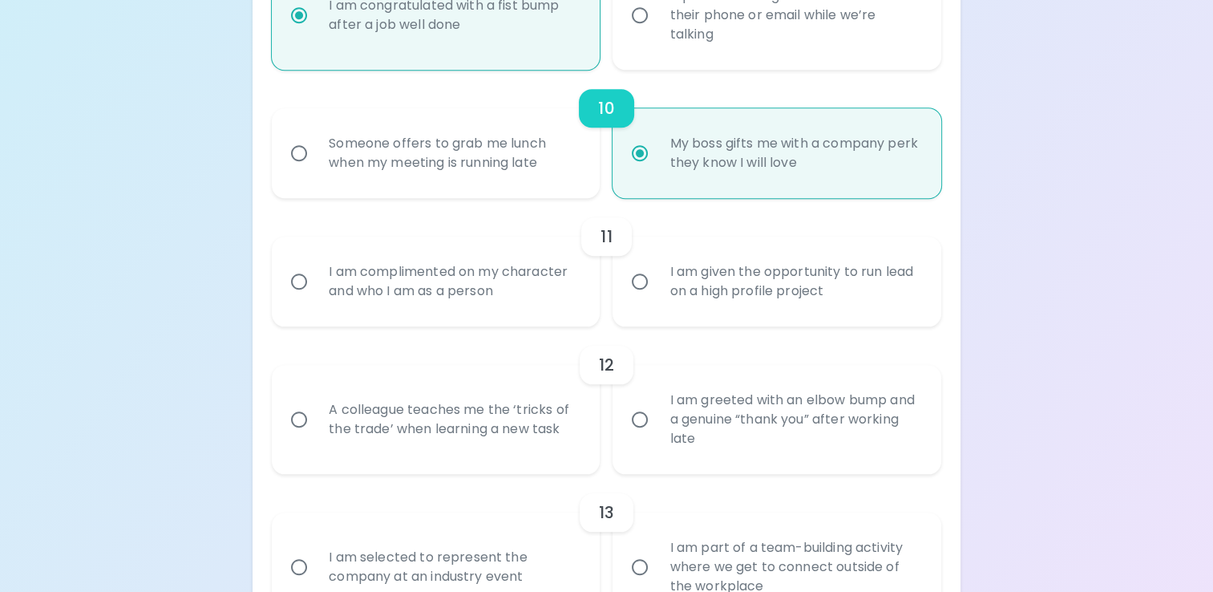
radio input "true"
click at [330, 270] on div "I am complimented on my character and who I am as a person" at bounding box center [453, 281] width 275 height 77
click at [316, 270] on input "I am complimented on my character and who I am as a person" at bounding box center [299, 282] width 34 height 34
radio input "false"
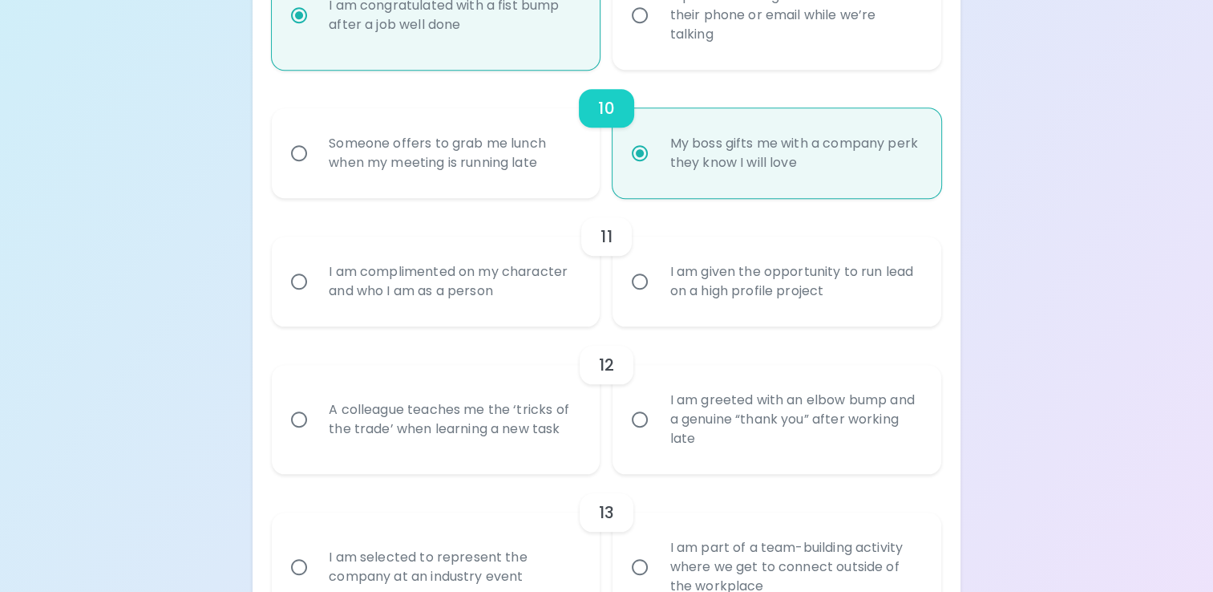
radio input "false"
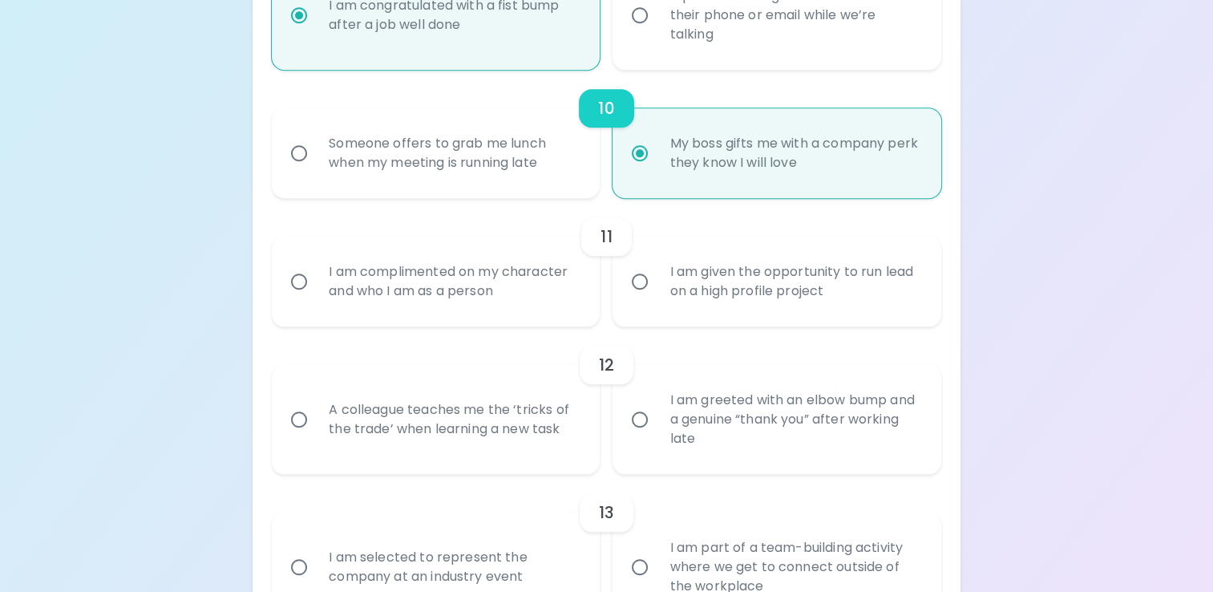
radio input "false"
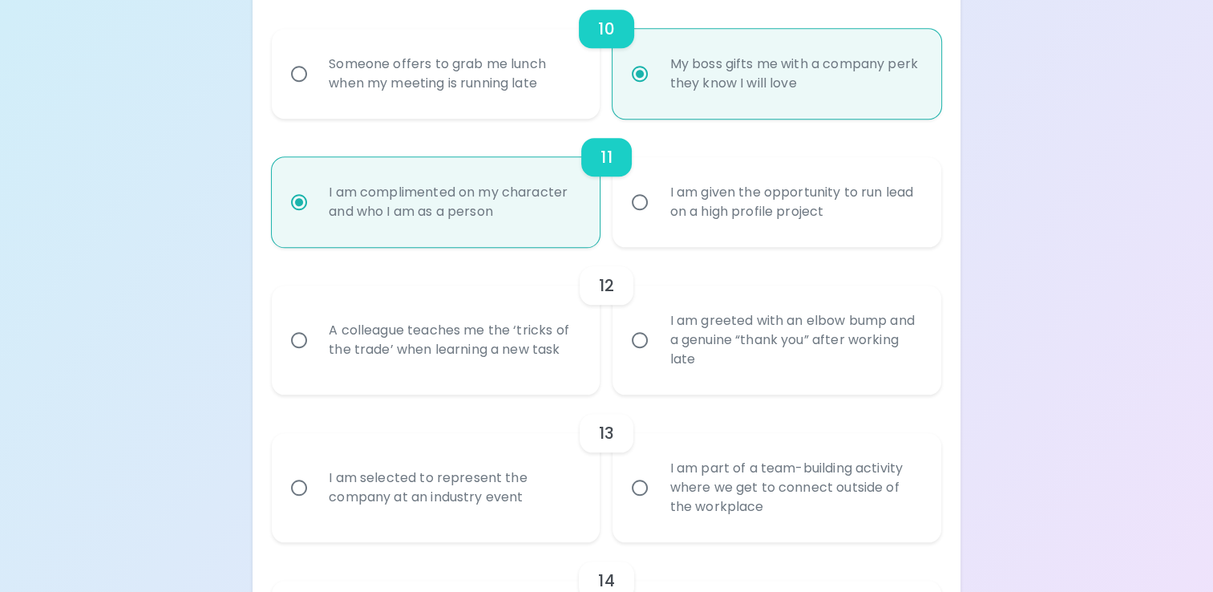
scroll to position [1712, 0]
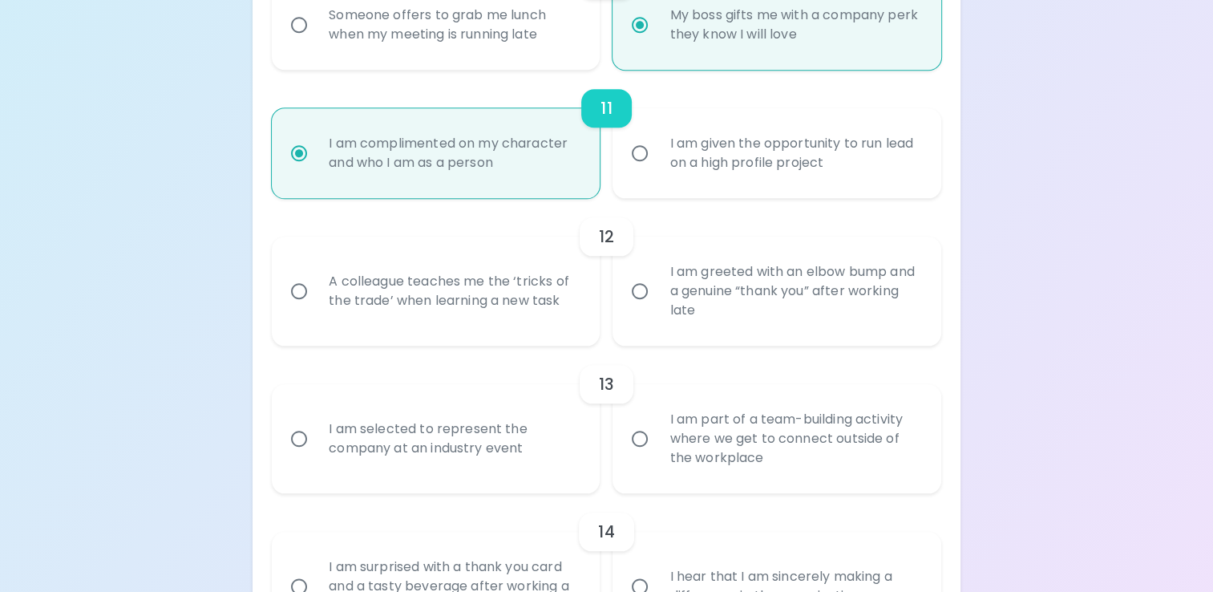
radio input "true"
click at [306, 286] on input "A colleague teaches me the ‘tricks of the trade’ when learning a new task" at bounding box center [299, 291] width 34 height 34
radio input "false"
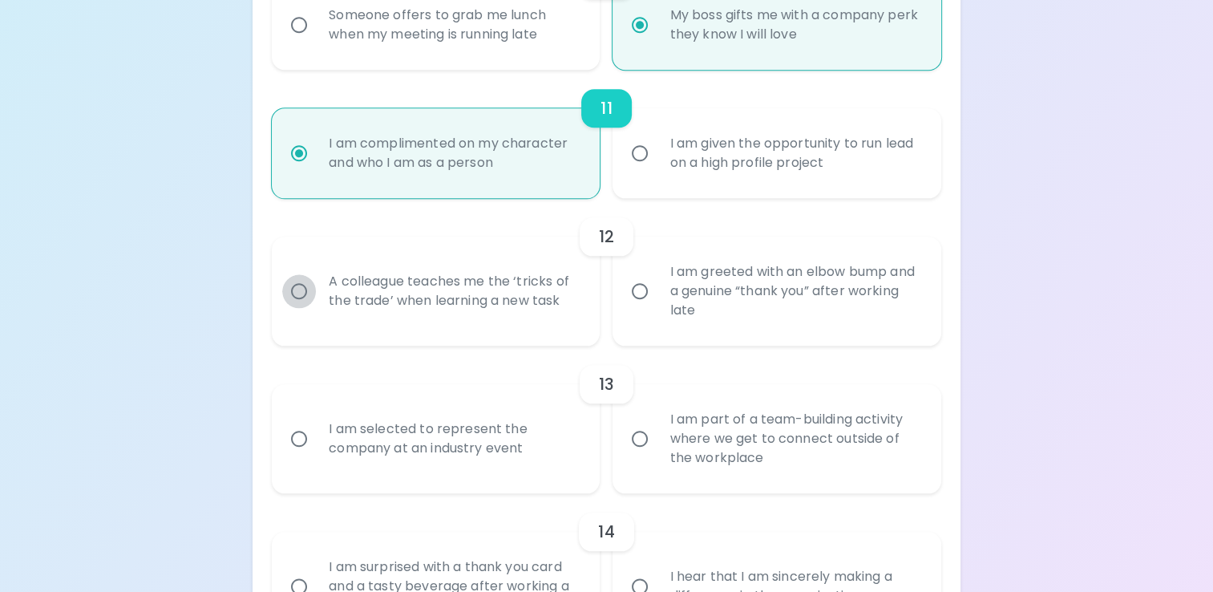
radio input "false"
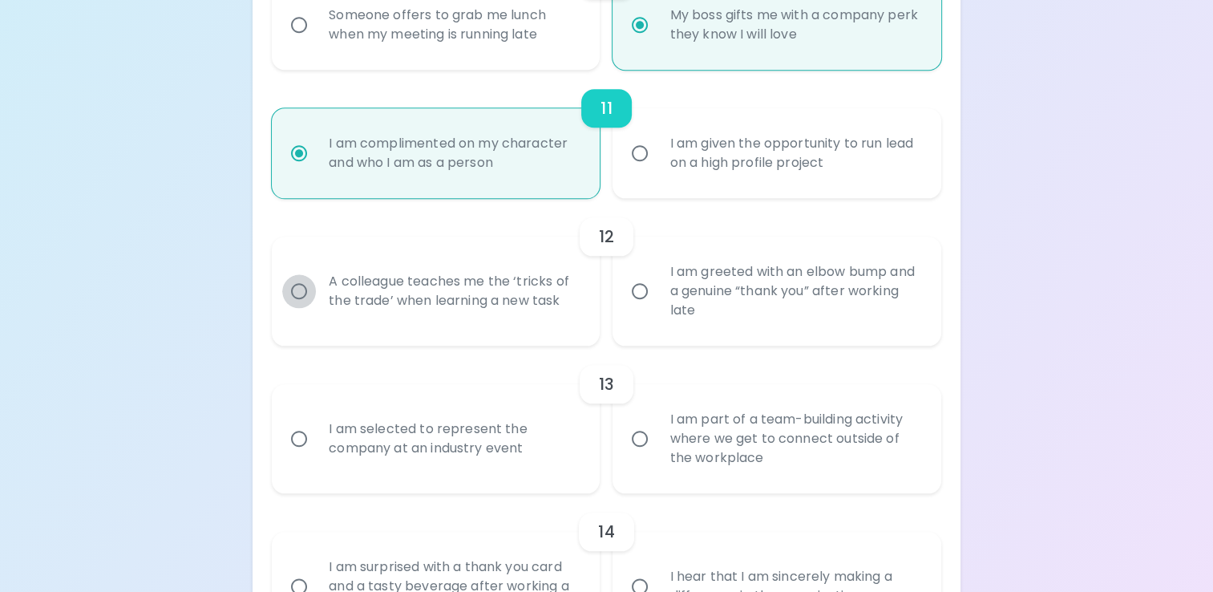
radio input "false"
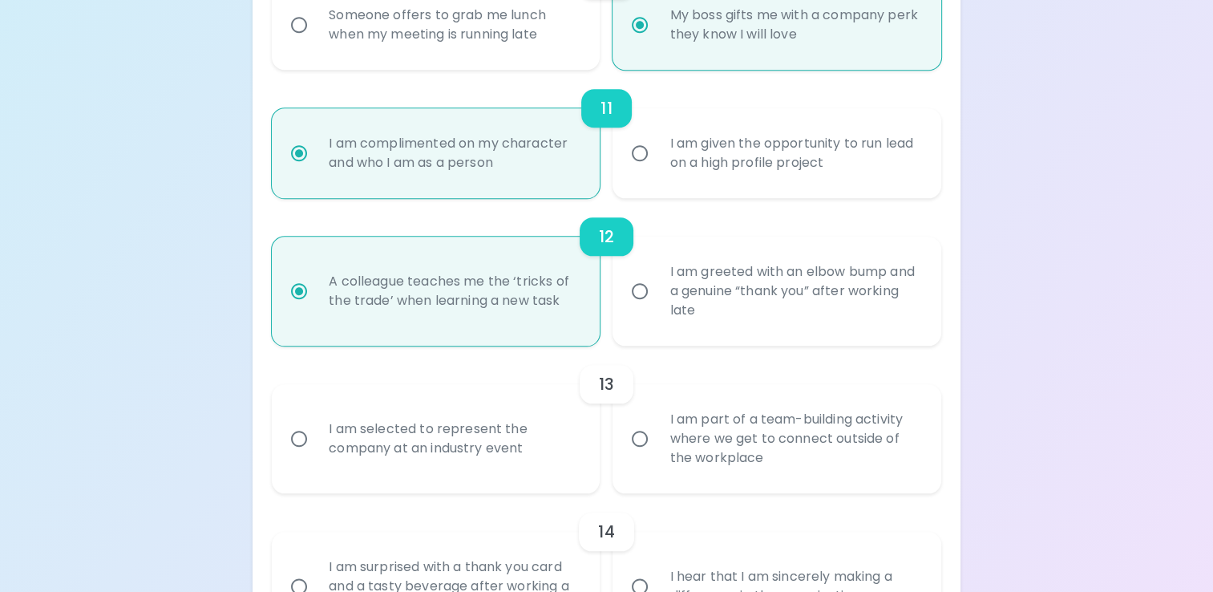
scroll to position [1841, 0]
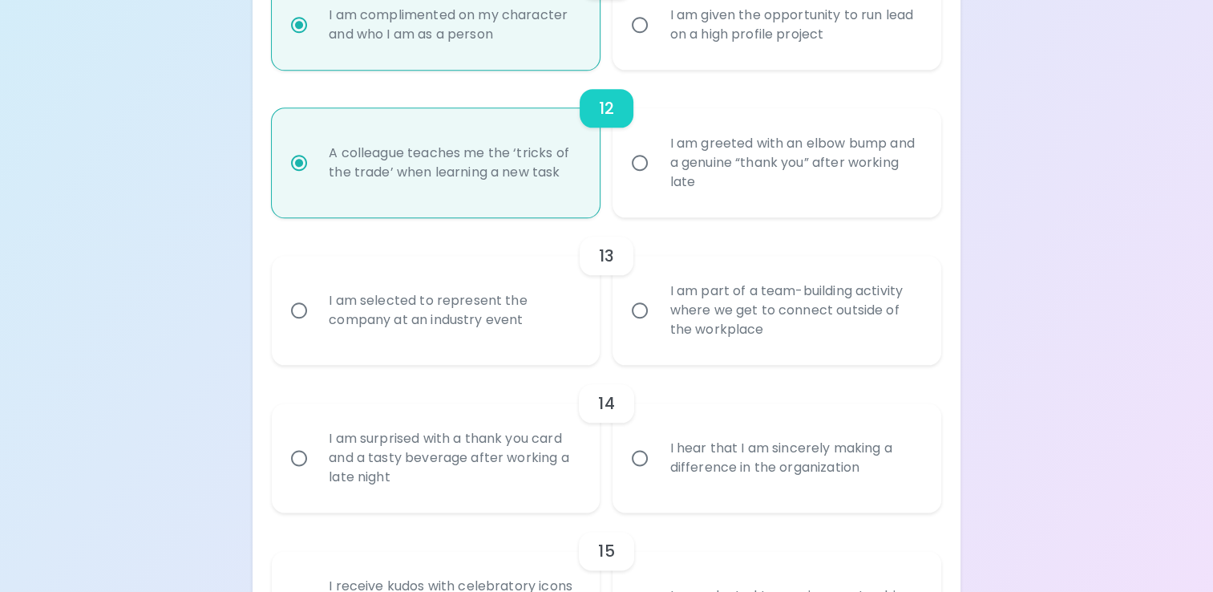
radio input "true"
click at [639, 317] on input "I am part of a team-building activity where we get to connect outside of the wo…" at bounding box center [640, 310] width 34 height 34
radio input "false"
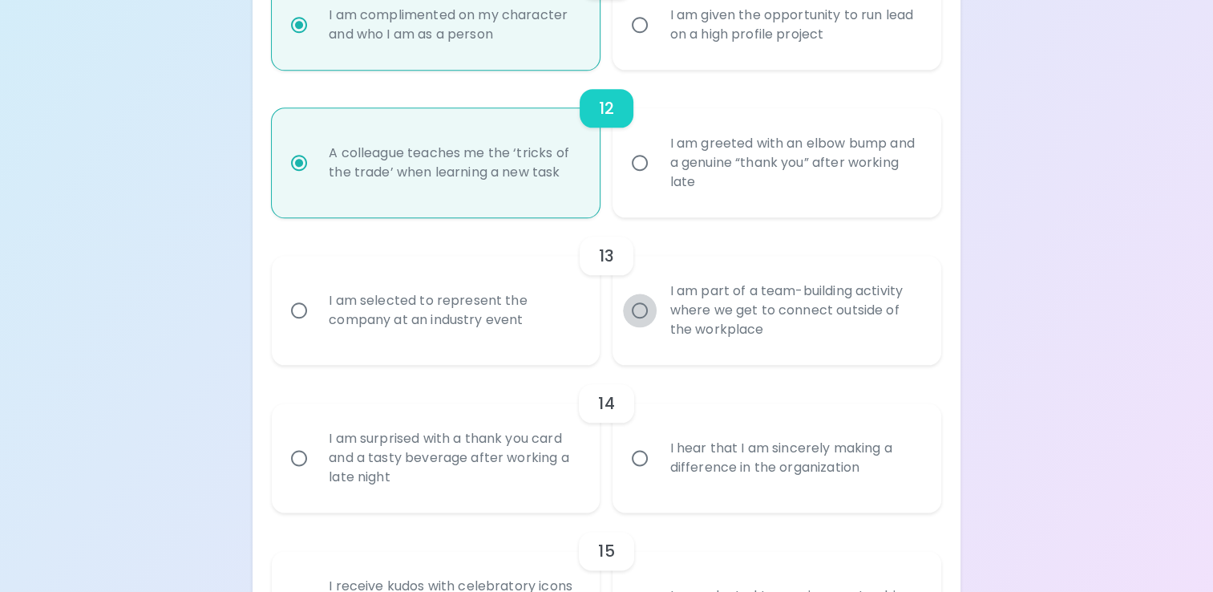
radio input "false"
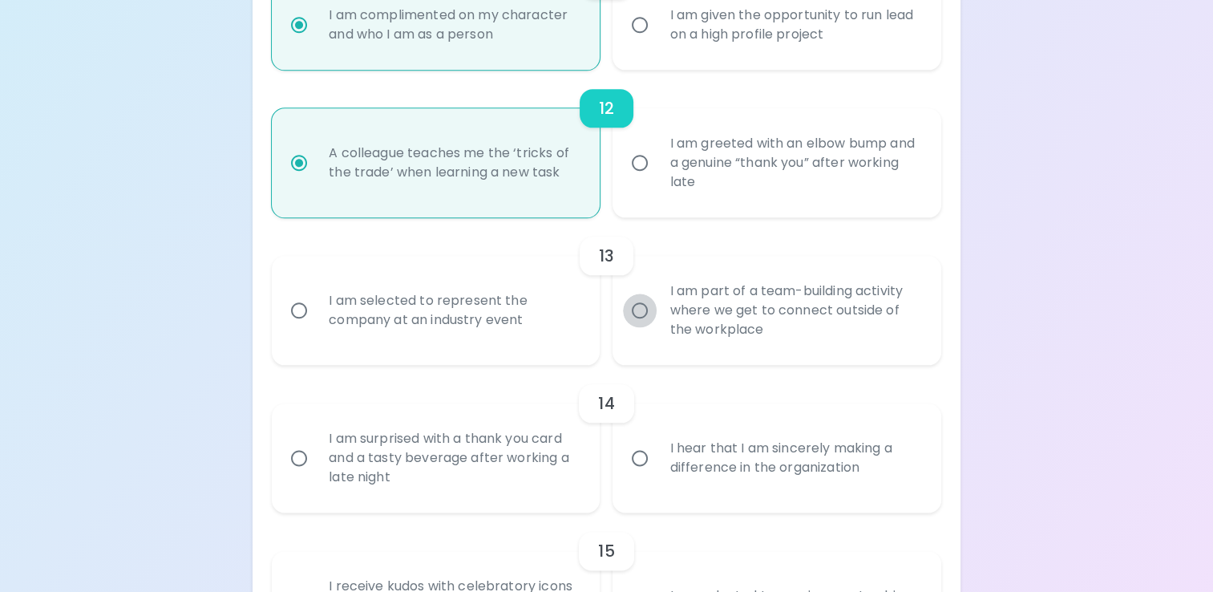
radio input "false"
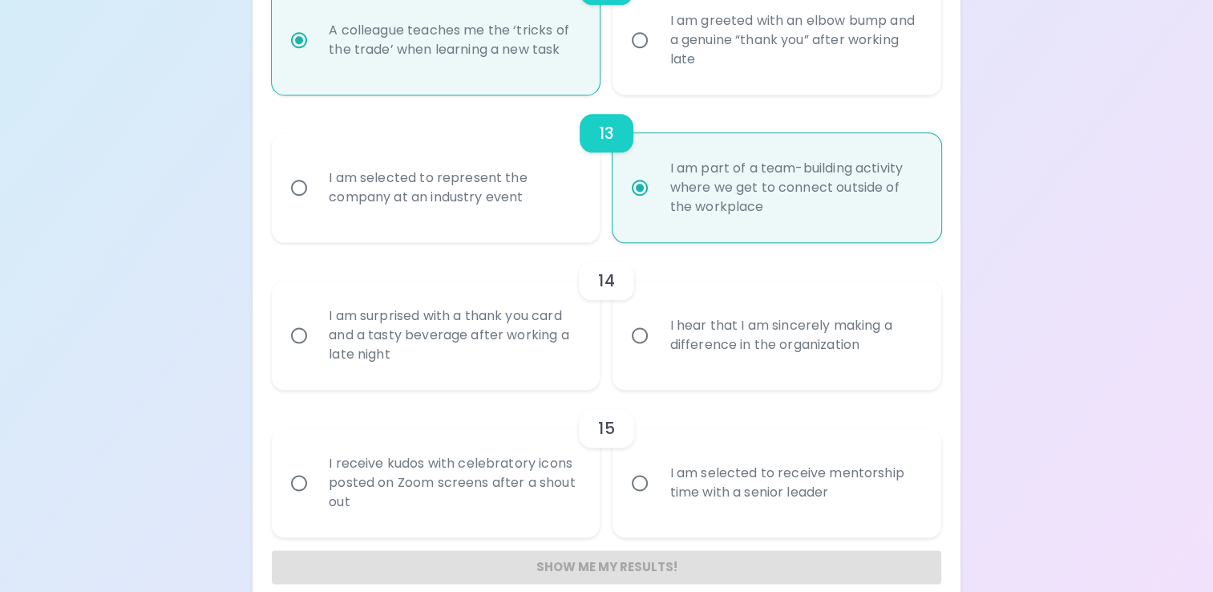
scroll to position [1969, 0]
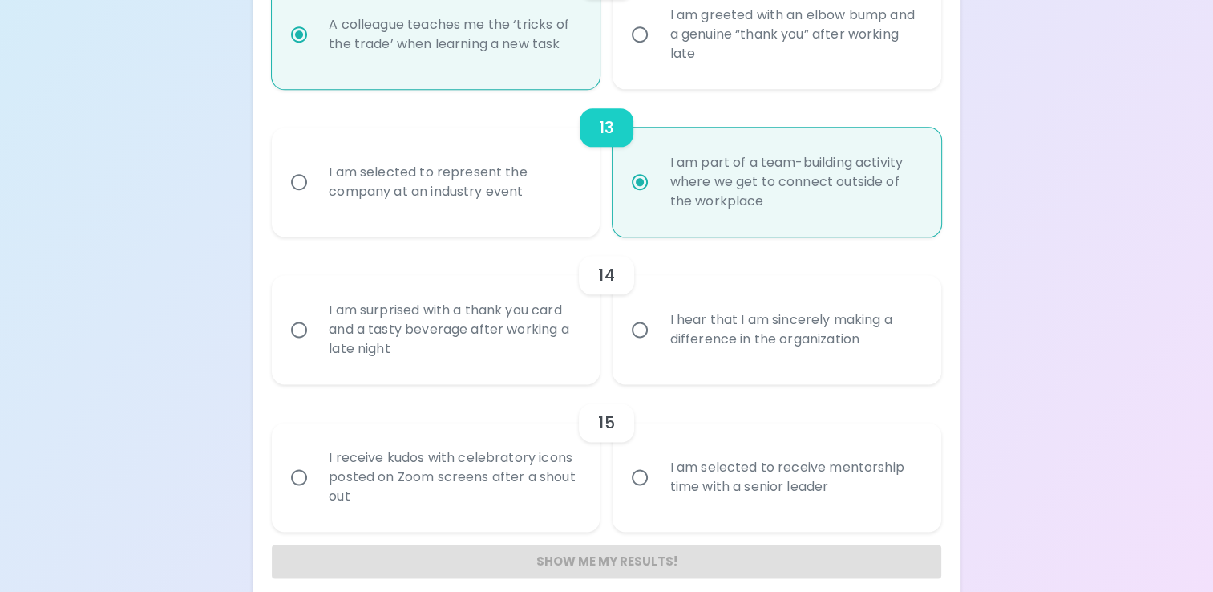
radio input "true"
click at [639, 317] on input "I hear that I am sincerely making a difference in the organization" at bounding box center [640, 330] width 34 height 34
radio input "false"
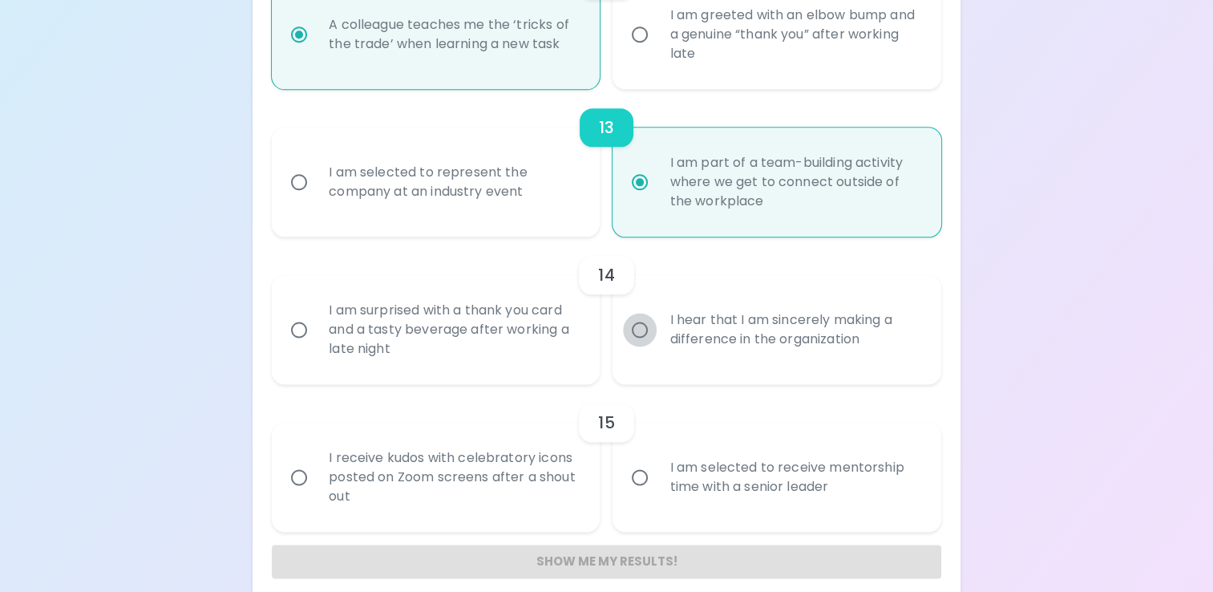
radio input "false"
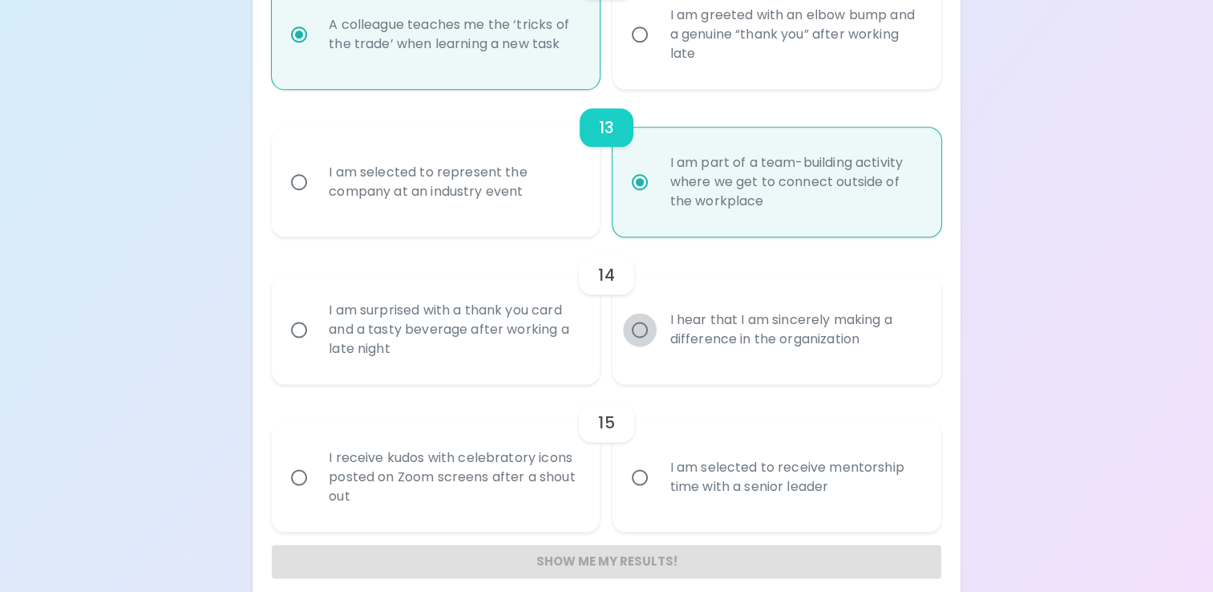
radio input "false"
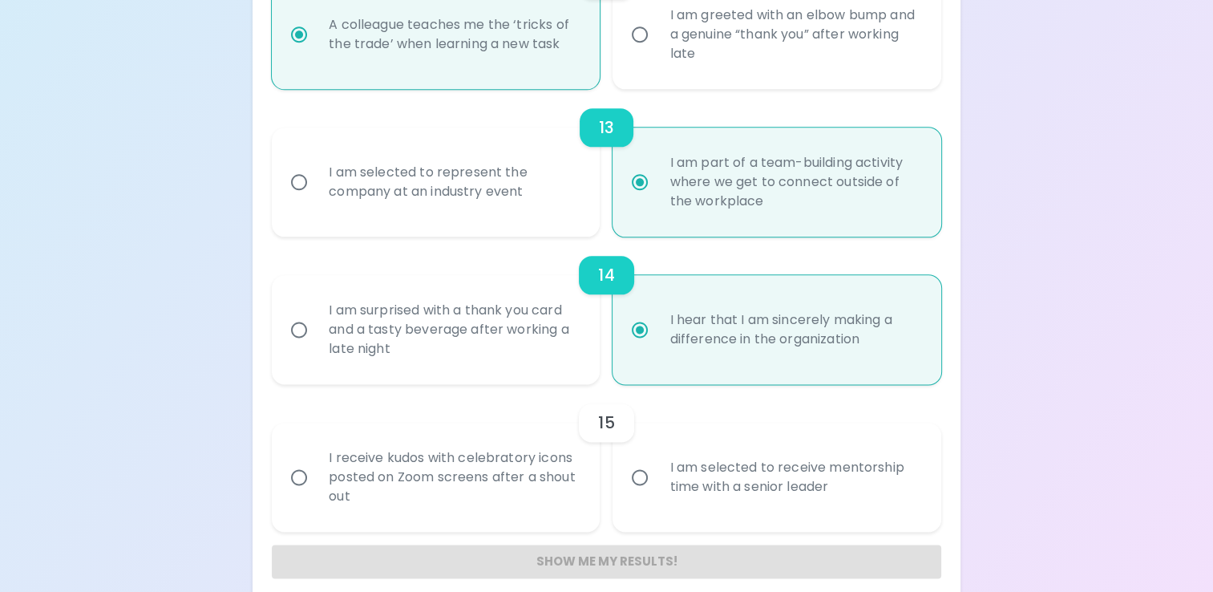
scroll to position [1986, 0]
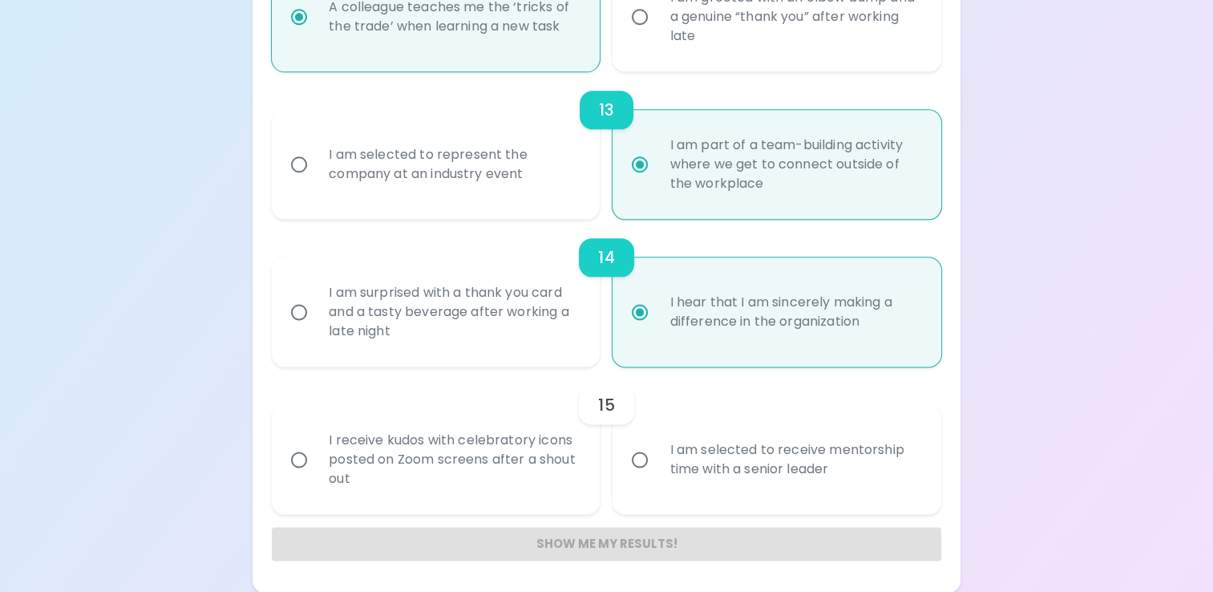
radio input "true"
click at [649, 464] on input "I am selected to receive mentorship time with a senior leader" at bounding box center [640, 459] width 34 height 34
radio input "false"
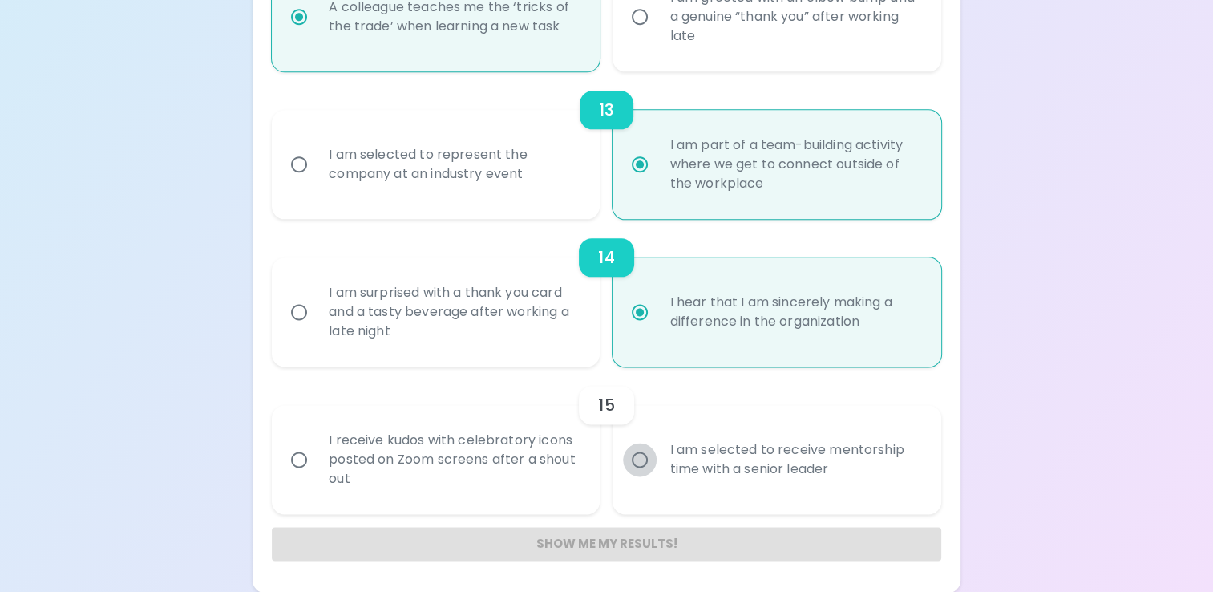
radio input "false"
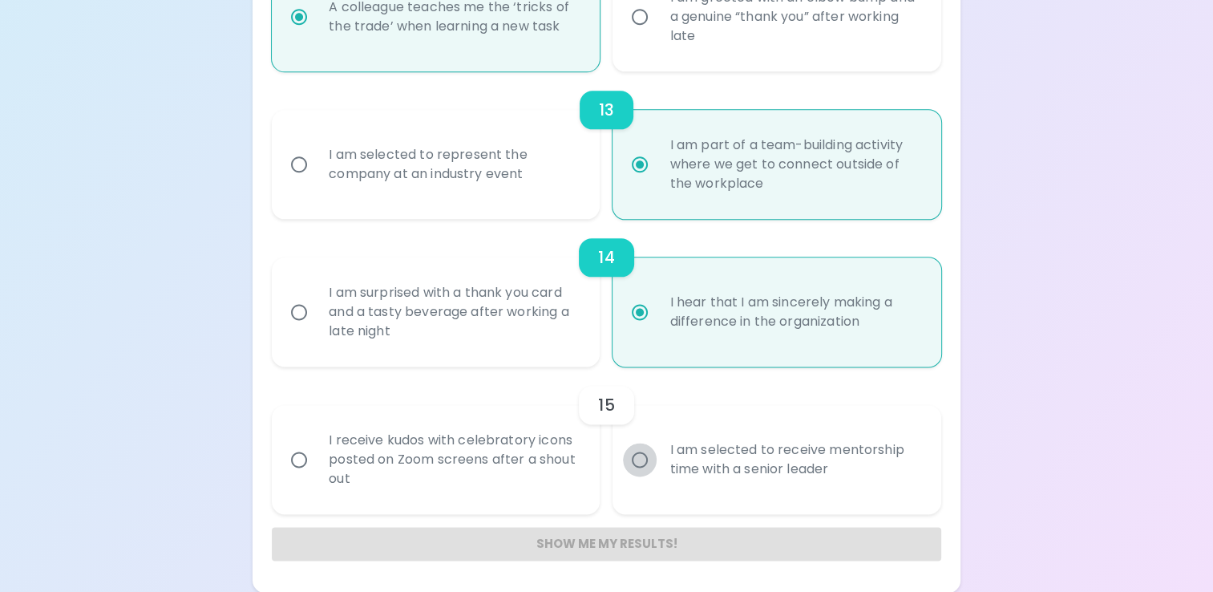
radio input "false"
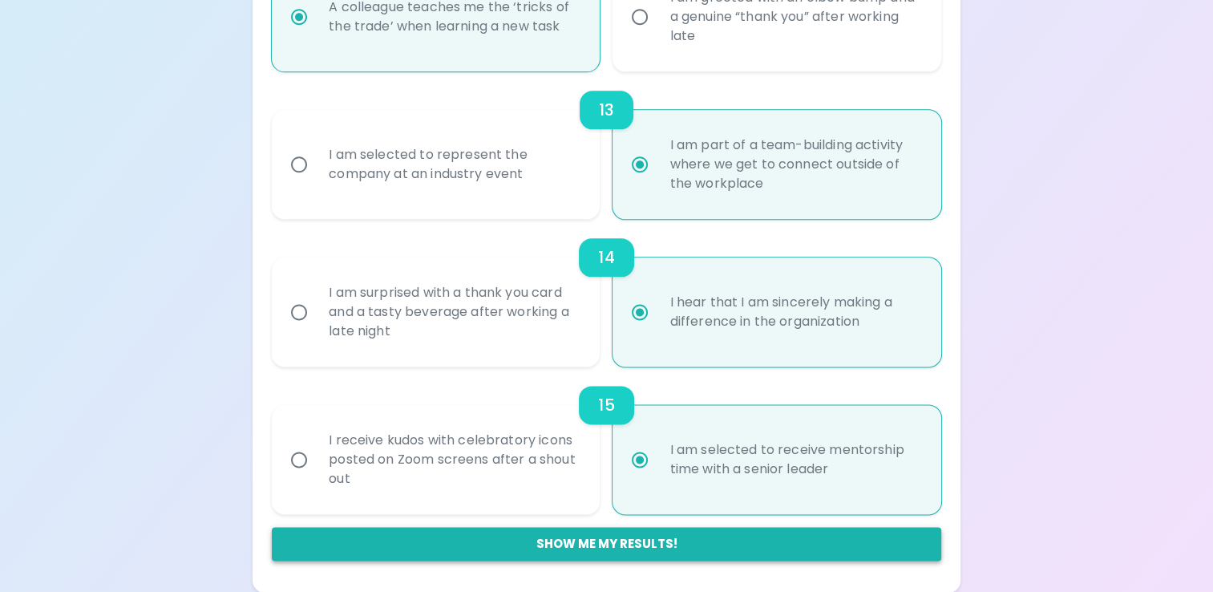
radio input "true"
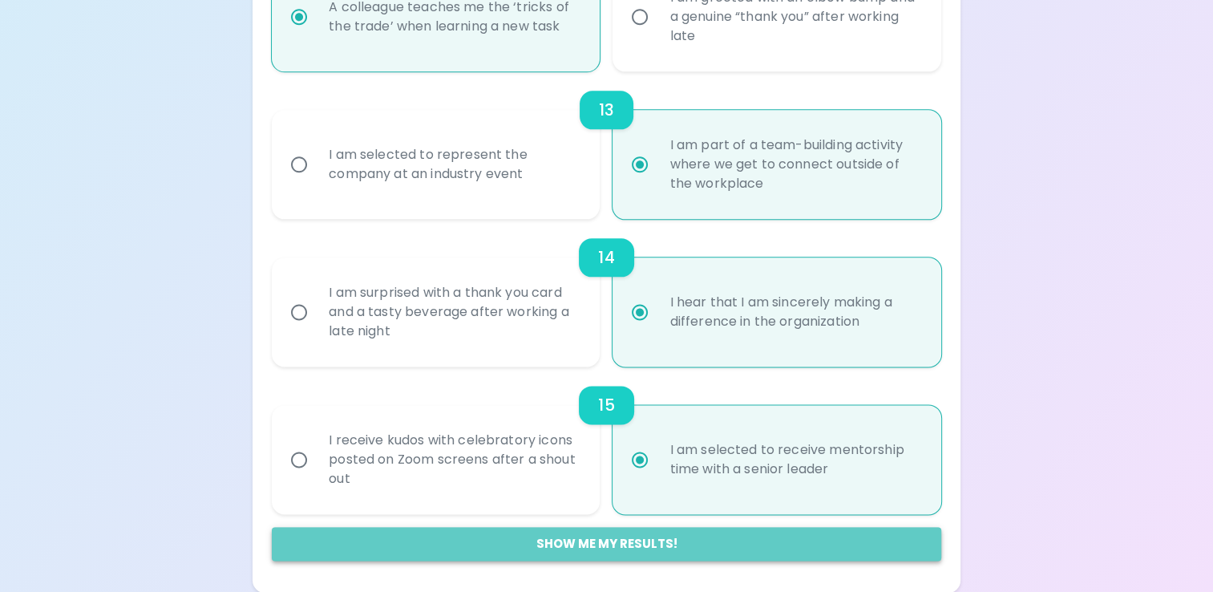
click at [595, 535] on button "Show me my results!" at bounding box center [606, 544] width 669 height 34
radio input "false"
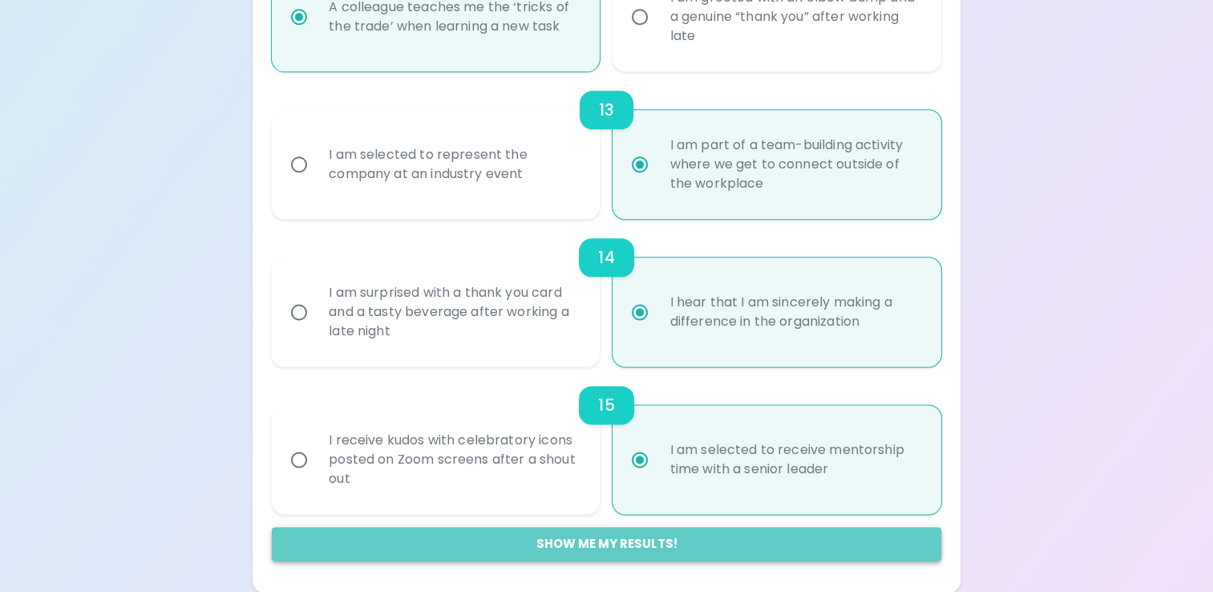
radio input "false"
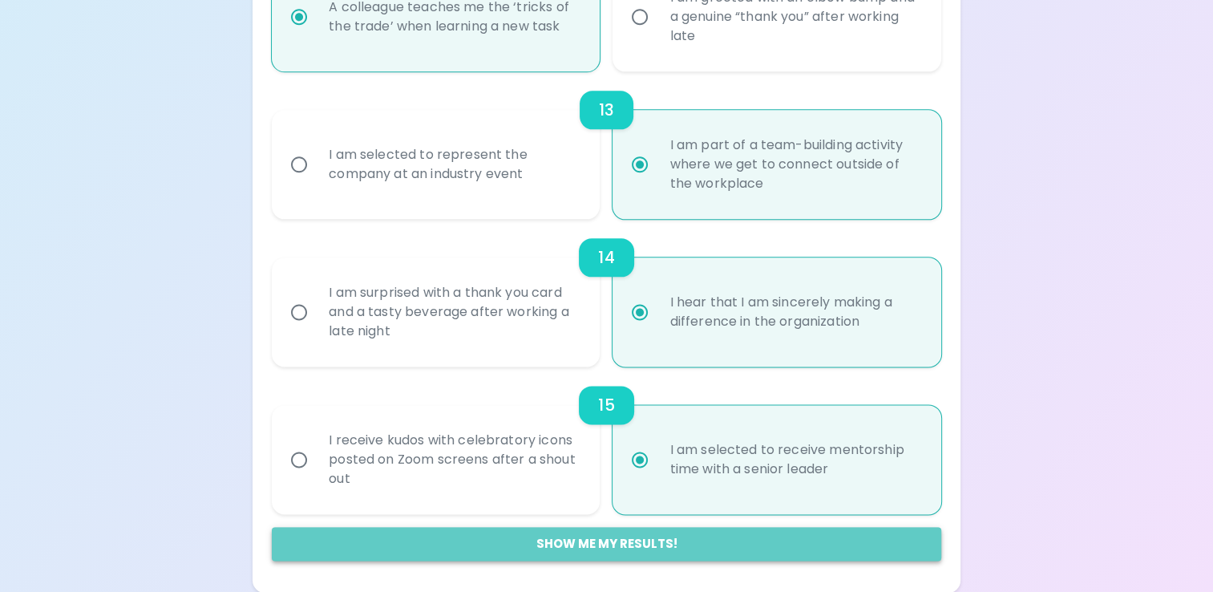
radio input "false"
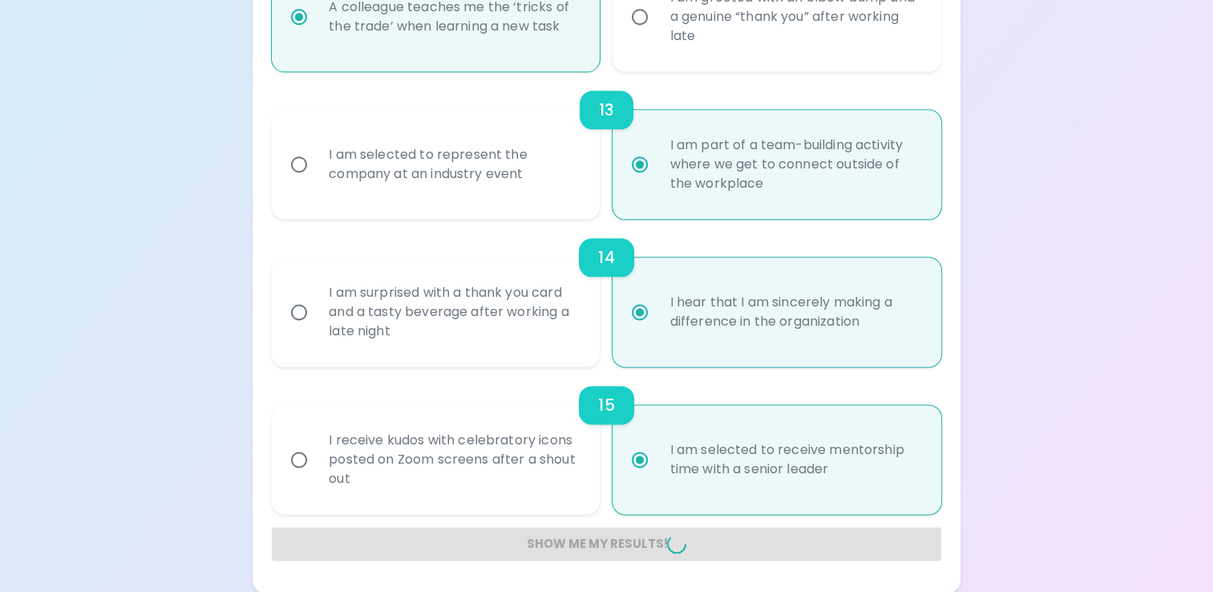
radio input "false"
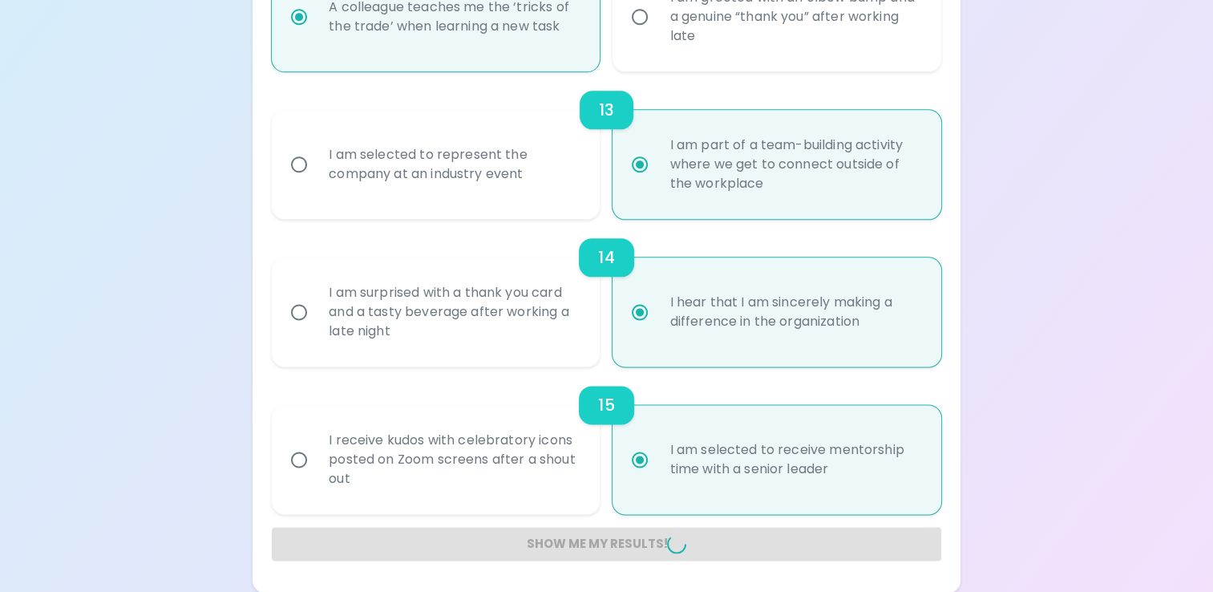
radio input "false"
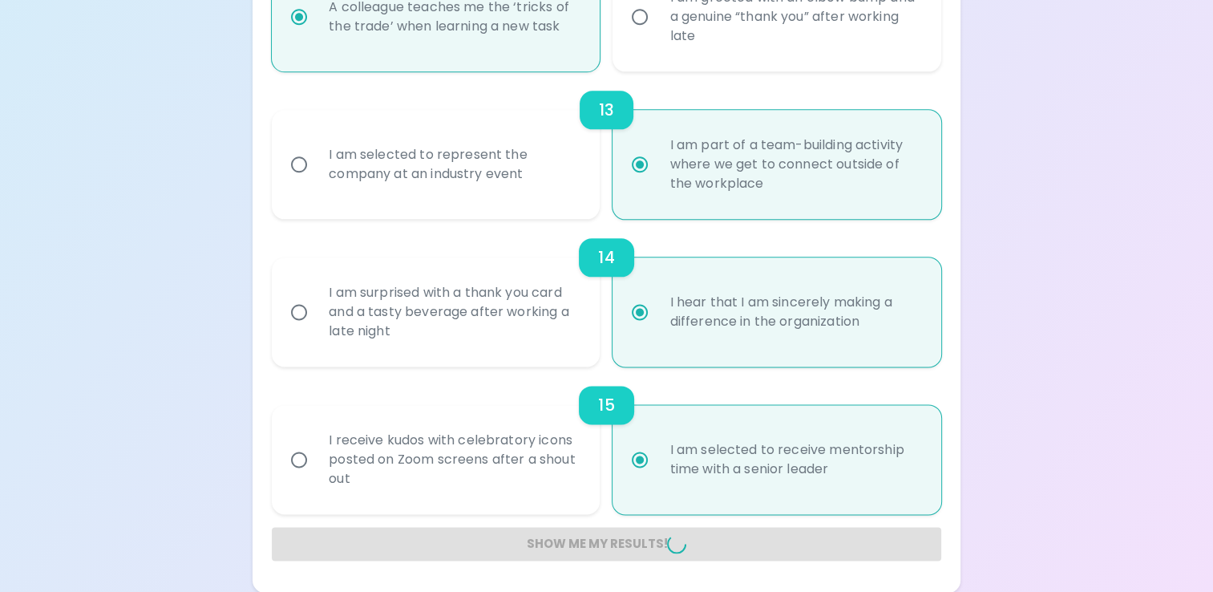
radio input "false"
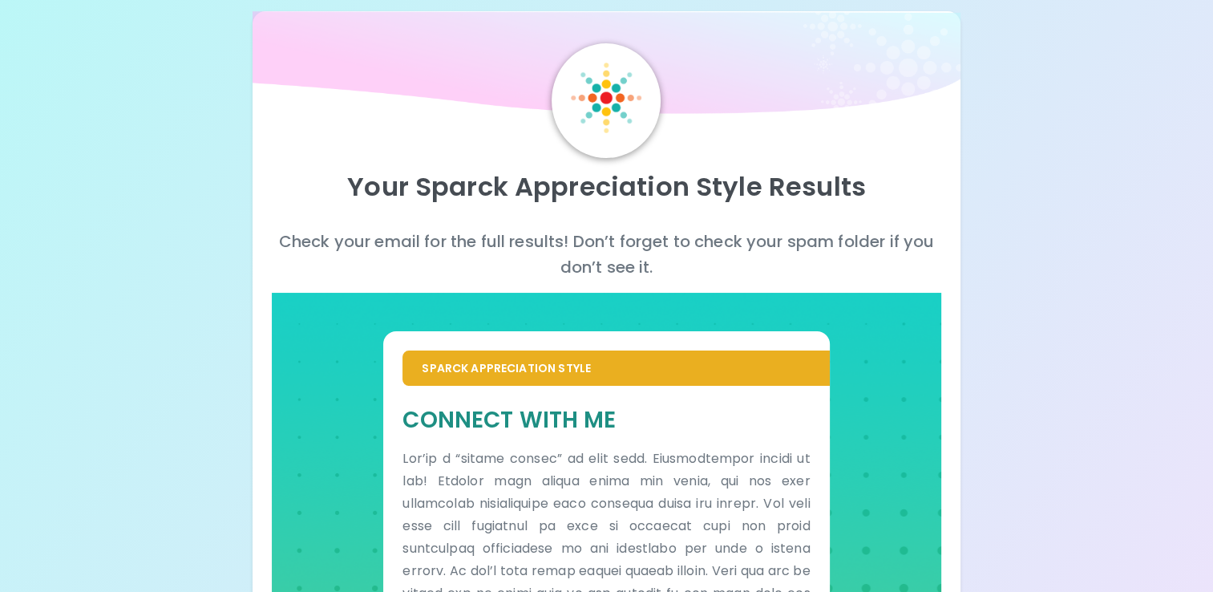
scroll to position [0, 0]
